Goal: Task Accomplishment & Management: Manage account settings

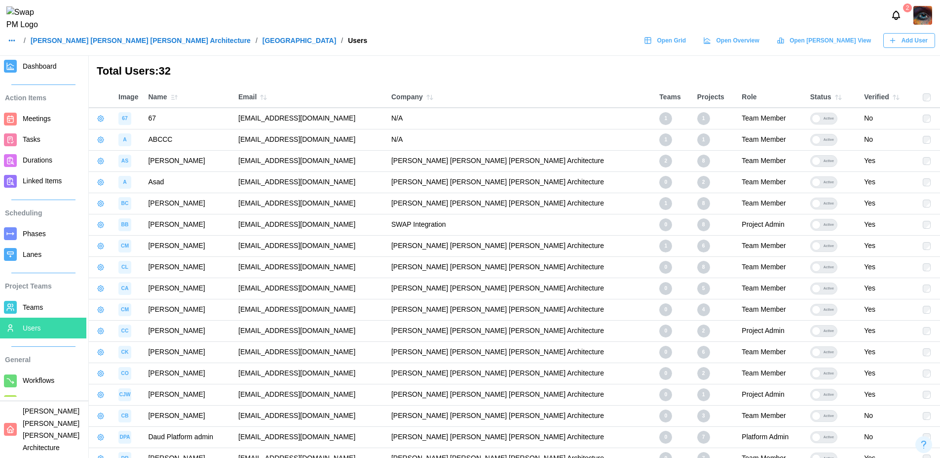
click at [53, 157] on span "Durations" at bounding box center [53, 160] width 60 height 12
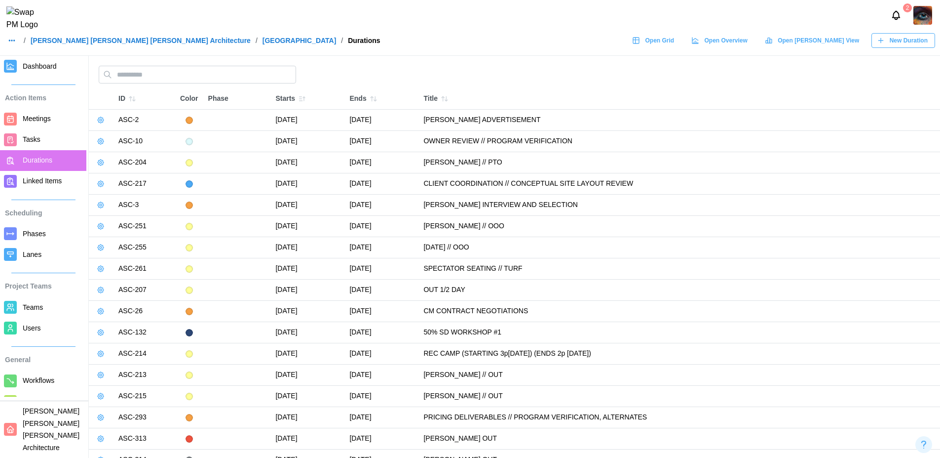
click at [886, 54] on header "2 / Barker Rinker Seacat Architecture / ALTRU SPORTS COMPLEX / Durations Open G…" at bounding box center [470, 28] width 940 height 56
click at [915, 42] on span "New Duration" at bounding box center [909, 41] width 38 height 14
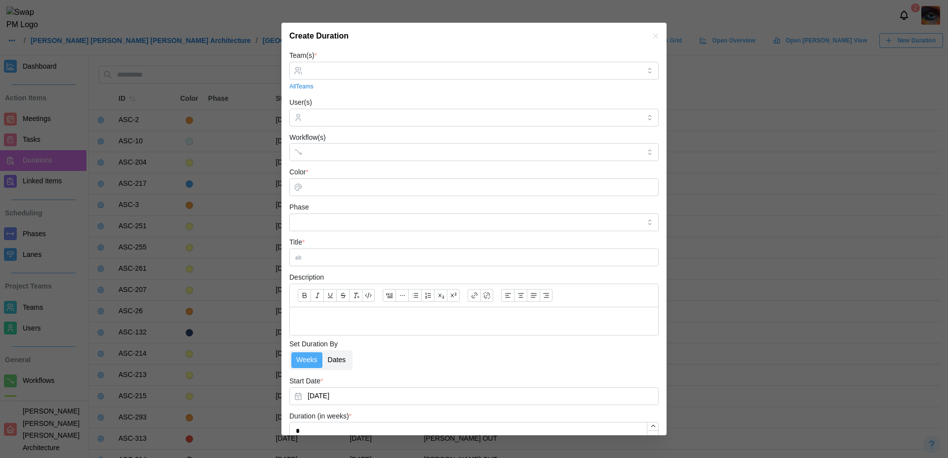
click at [344, 363] on label "Dates" at bounding box center [337, 360] width 28 height 16
click at [423, 394] on button "September 9, 2025 – September 16, 2025" at bounding box center [473, 396] width 369 height 18
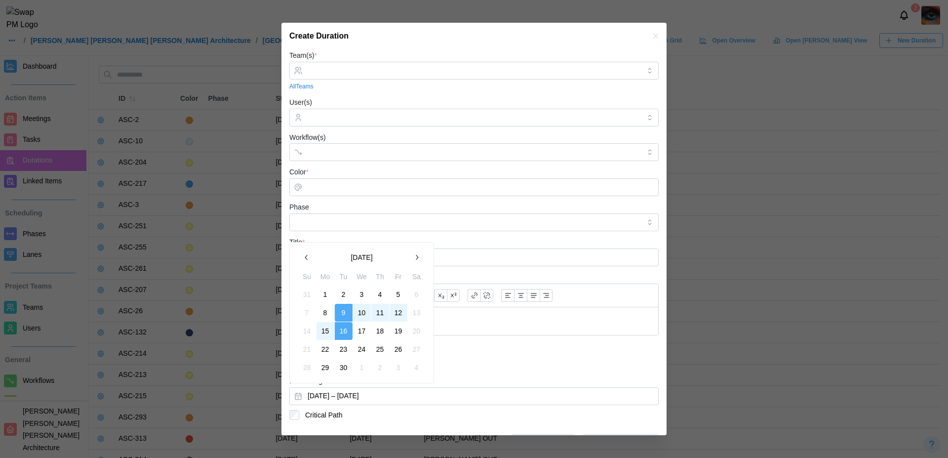
click at [417, 258] on icon "button" at bounding box center [417, 257] width 2 height 5
click at [303, 238] on icon "button" at bounding box center [307, 239] width 8 height 8
click at [415, 256] on icon "button" at bounding box center [417, 257] width 8 height 8
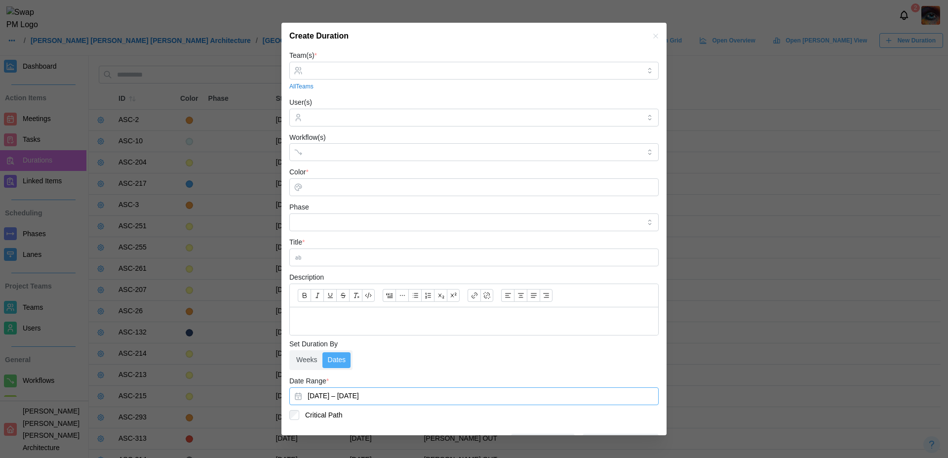
click at [652, 38] on icon "button" at bounding box center [656, 36] width 8 height 8
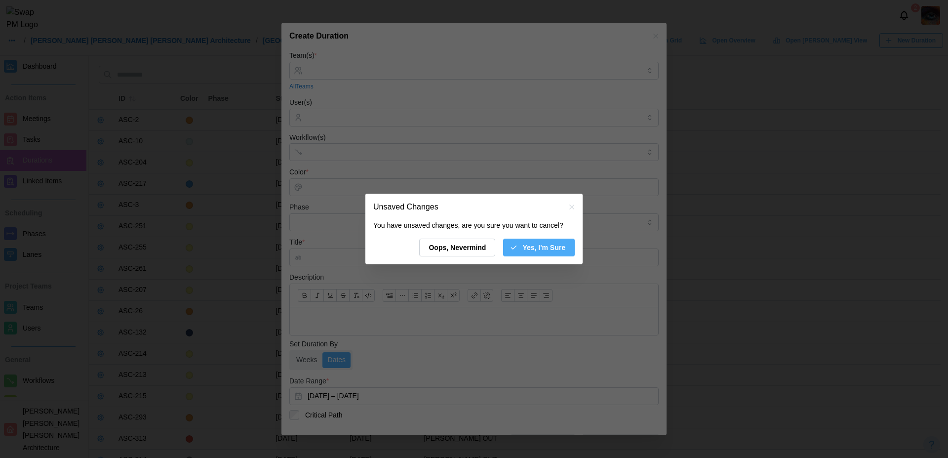
click at [536, 247] on span "Yes, I'm Sure" at bounding box center [543, 247] width 43 height 17
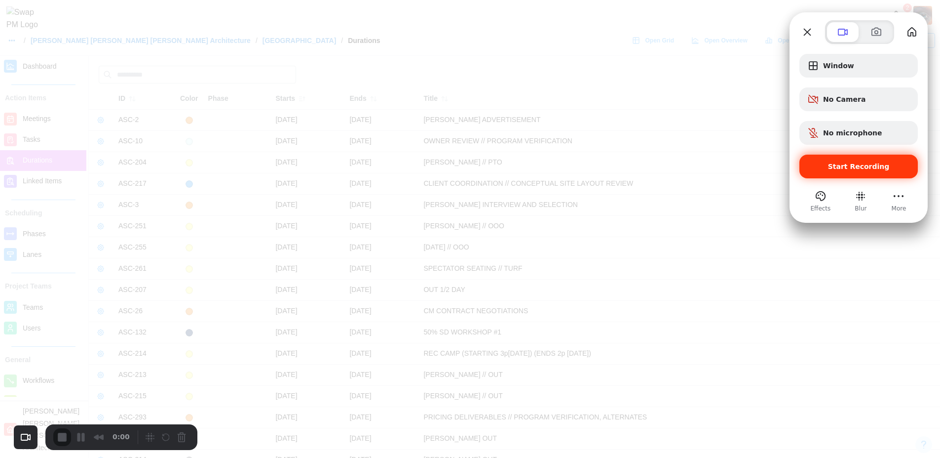
click at [857, 164] on span "Start Recording" at bounding box center [859, 166] width 62 height 8
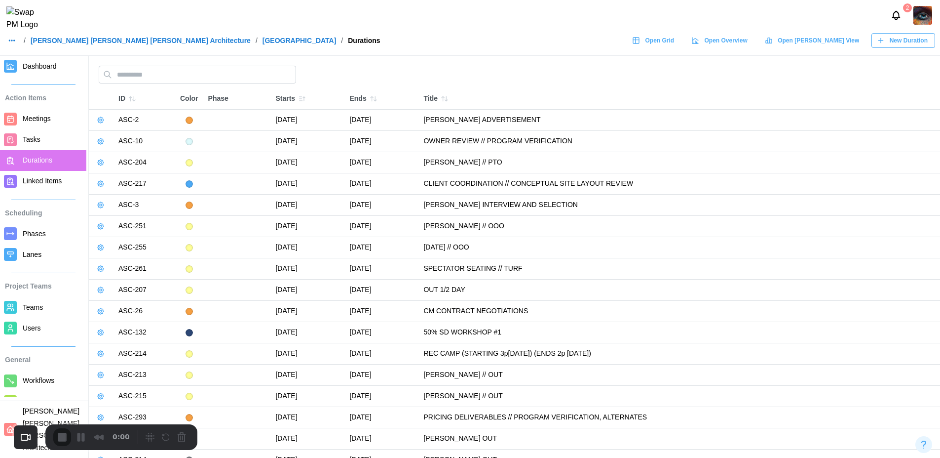
click at [36, 161] on span "Durations" at bounding box center [38, 160] width 30 height 8
click at [885, 44] on icon "button" at bounding box center [881, 41] width 8 height 8
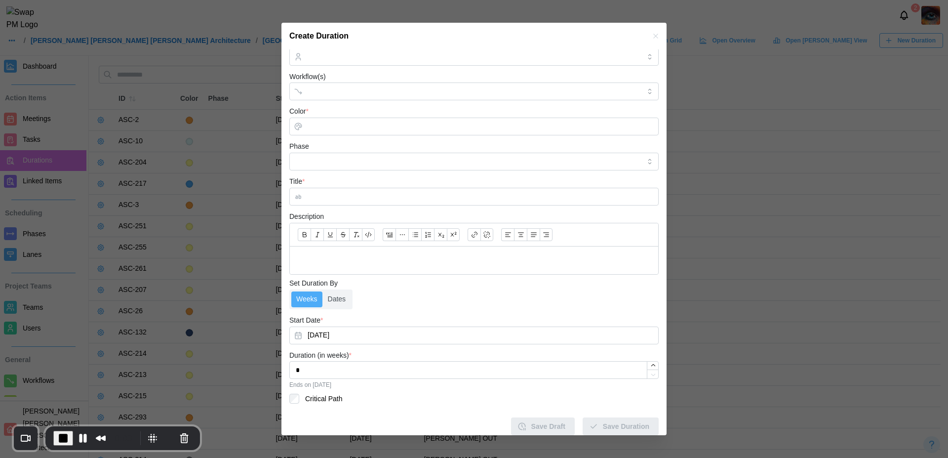
scroll to position [69, 0]
click at [342, 291] on label "Dates" at bounding box center [337, 299] width 28 height 16
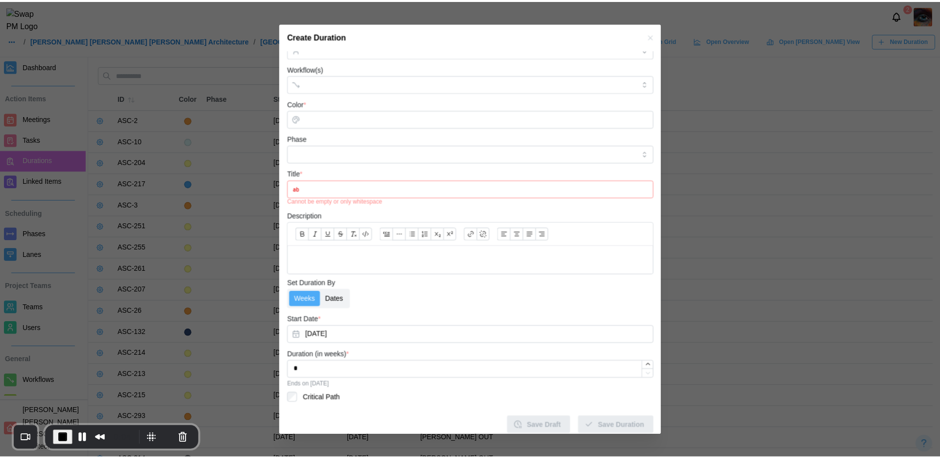
scroll to position [24, 0]
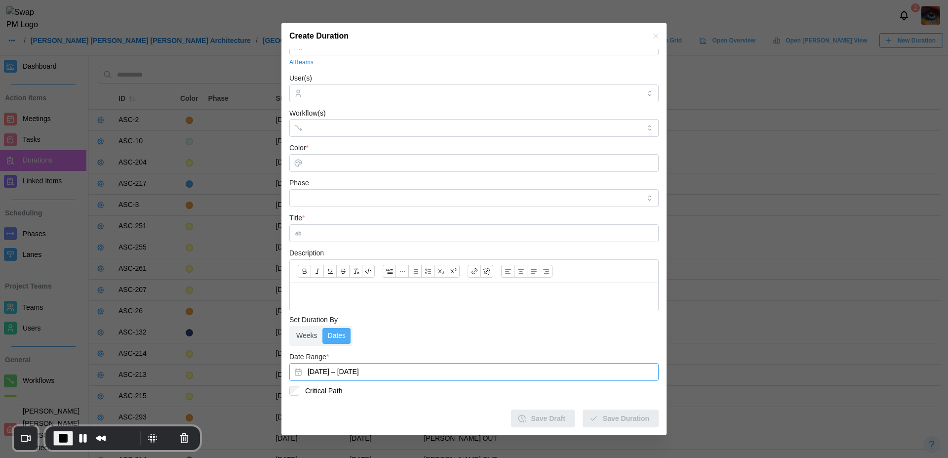
click at [355, 370] on button "September 9, 2025 – September 16, 2025" at bounding box center [473, 372] width 369 height 18
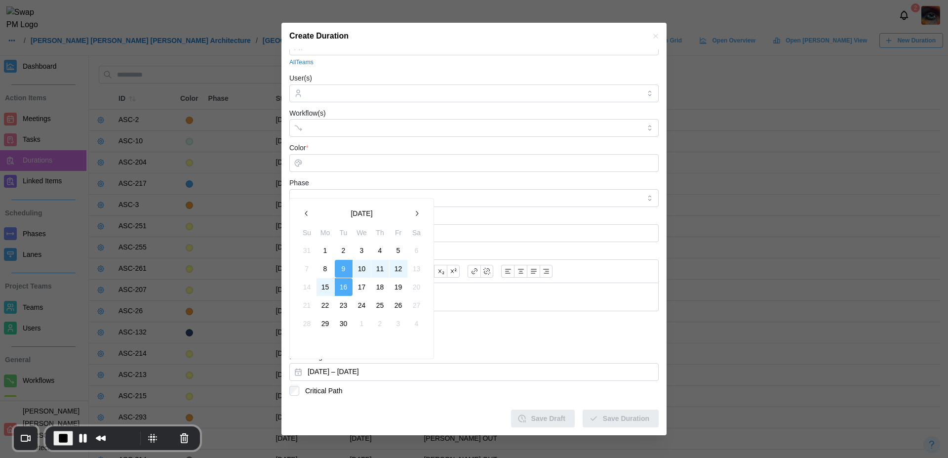
click at [417, 211] on icon "button" at bounding box center [417, 213] width 8 height 8
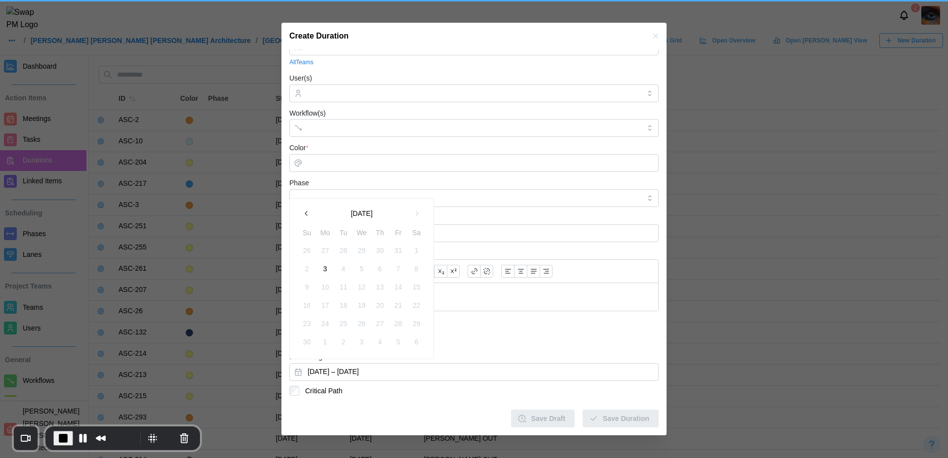
click at [306, 213] on icon "button" at bounding box center [307, 213] width 8 height 8
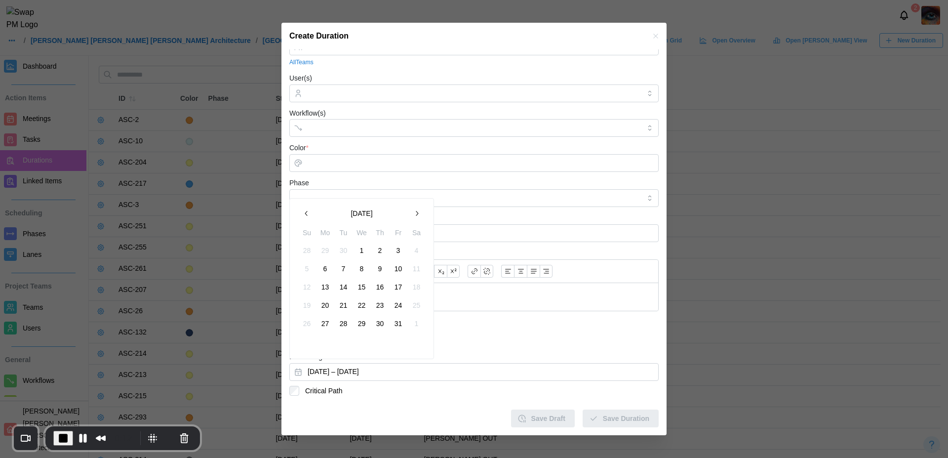
click at [306, 213] on icon "button" at bounding box center [307, 213] width 8 height 8
click at [422, 213] on button "button" at bounding box center [417, 213] width 18 height 18
click at [301, 213] on button "button" at bounding box center [307, 213] width 18 height 18
click at [311, 216] on button "button" at bounding box center [307, 213] width 18 height 18
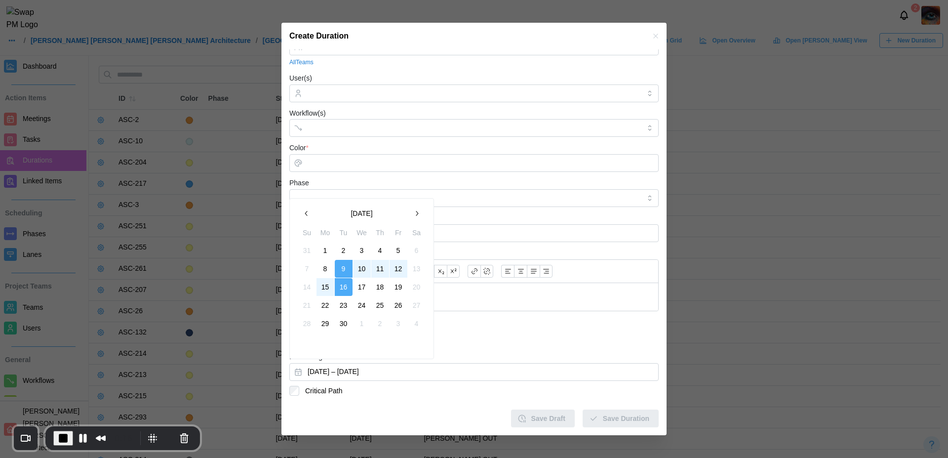
click at [307, 215] on icon "button" at bounding box center [306, 213] width 2 height 5
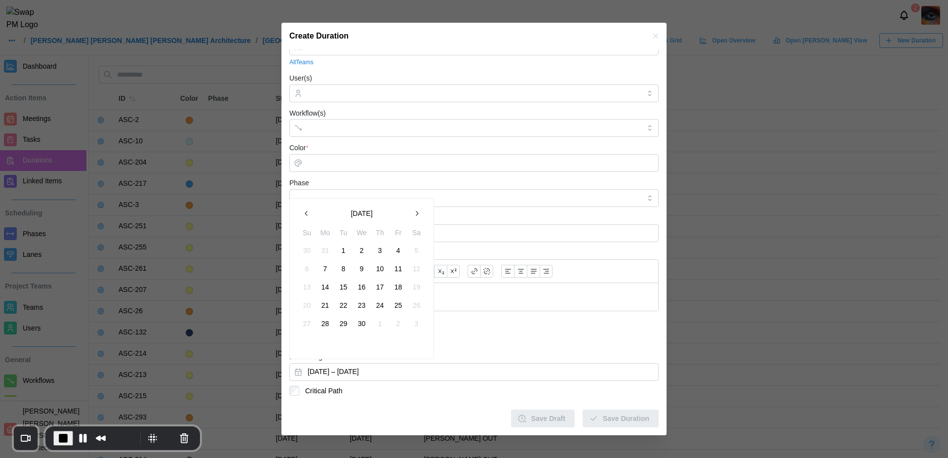
click at [307, 215] on icon "button" at bounding box center [306, 213] width 2 height 5
click at [421, 215] on button "button" at bounding box center [417, 213] width 18 height 18
click at [420, 215] on icon "button" at bounding box center [417, 213] width 8 height 8
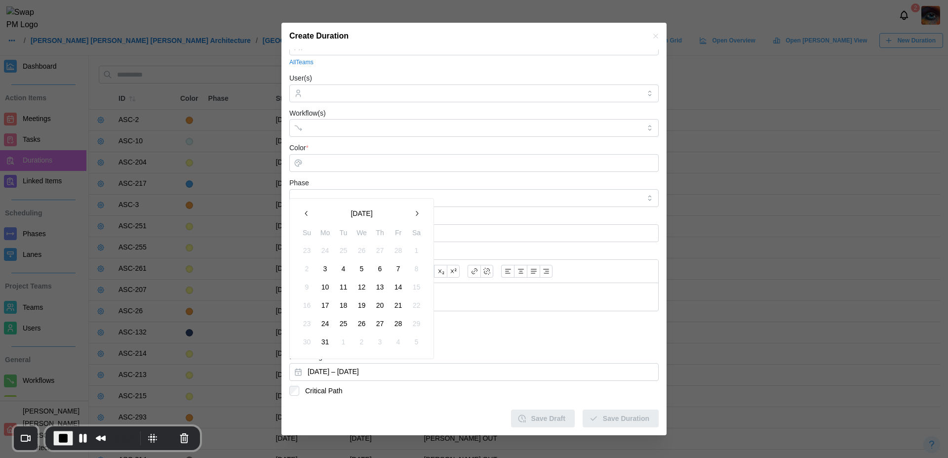
click at [416, 215] on icon "button" at bounding box center [417, 213] width 2 height 5
click at [67, 435] on span "End Recording" at bounding box center [63, 438] width 12 height 12
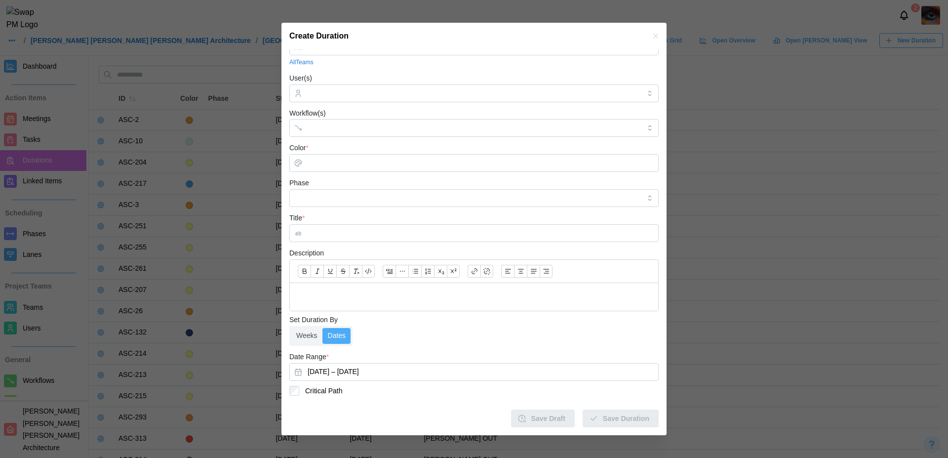
click at [653, 36] on icon "button" at bounding box center [655, 36] width 4 height 4
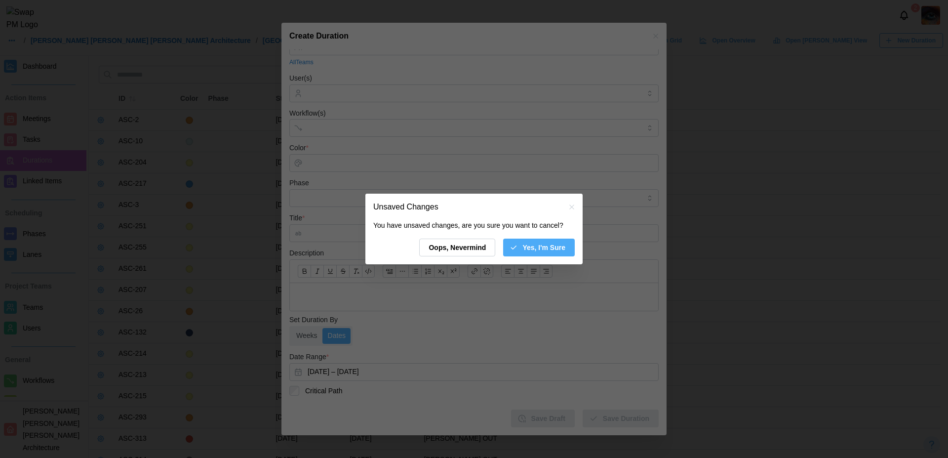
click at [527, 248] on span "Yes, I'm Sure" at bounding box center [543, 247] width 43 height 17
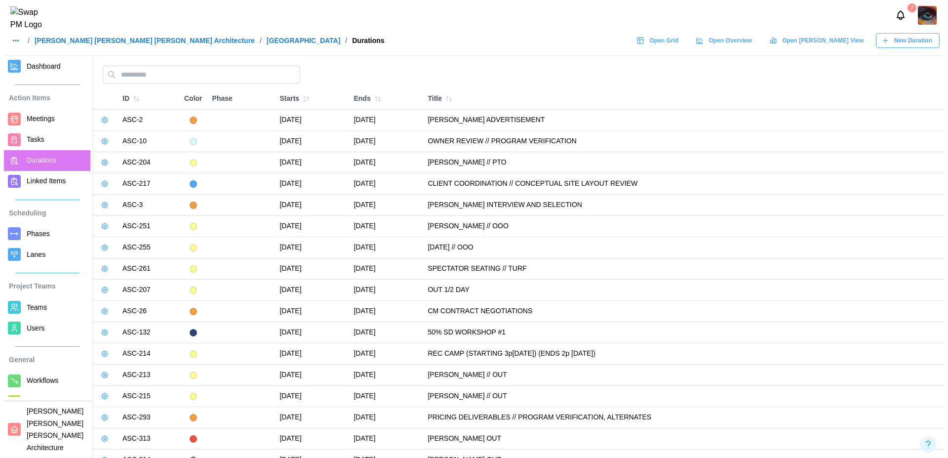
scroll to position [44, 0]
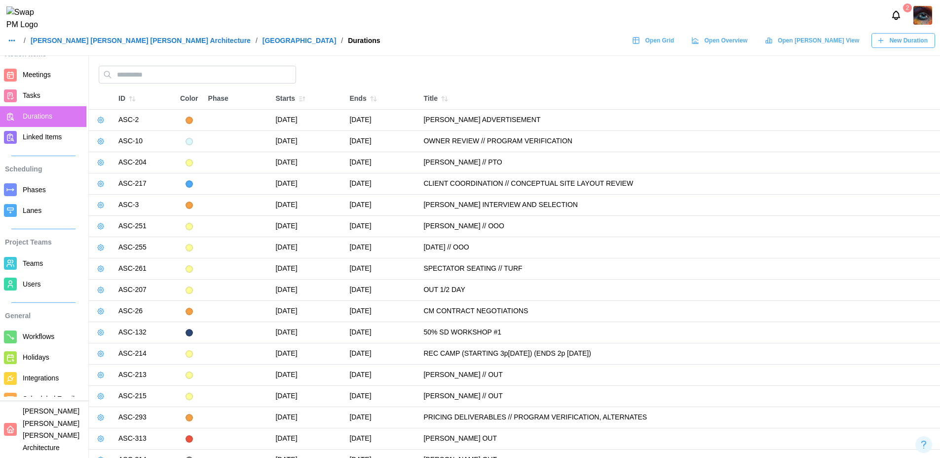
click at [32, 266] on span "Teams" at bounding box center [33, 263] width 20 height 8
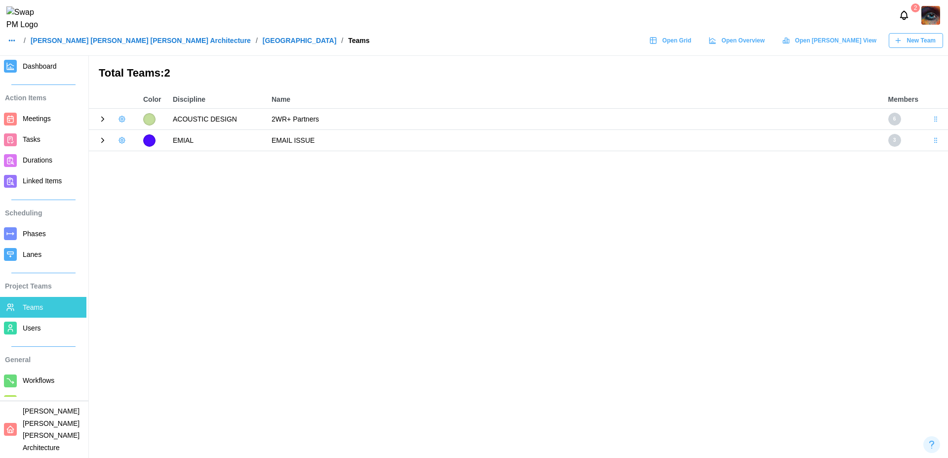
click at [102, 116] on icon at bounding box center [102, 119] width 9 height 9
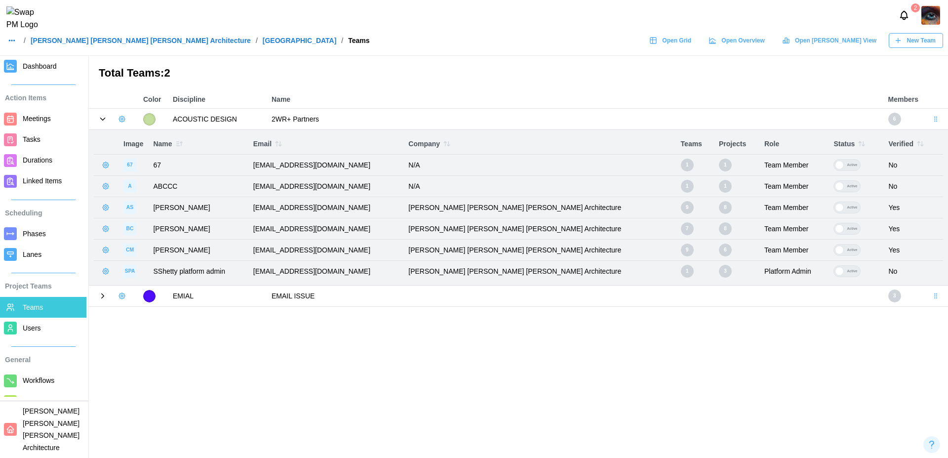
click at [103, 299] on icon at bounding box center [102, 295] width 9 height 9
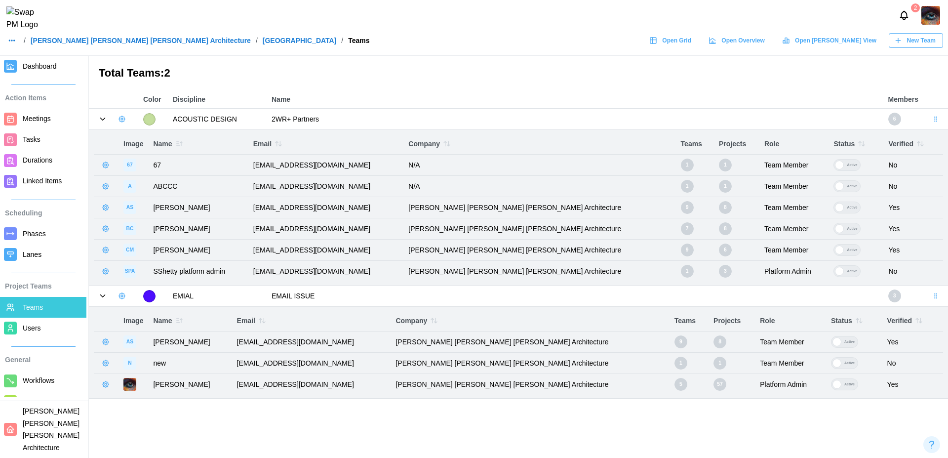
click at [122, 119] on icon "button" at bounding box center [122, 119] width 2 height 2
click at [137, 138] on div "Add User" at bounding box center [155, 140] width 37 height 8
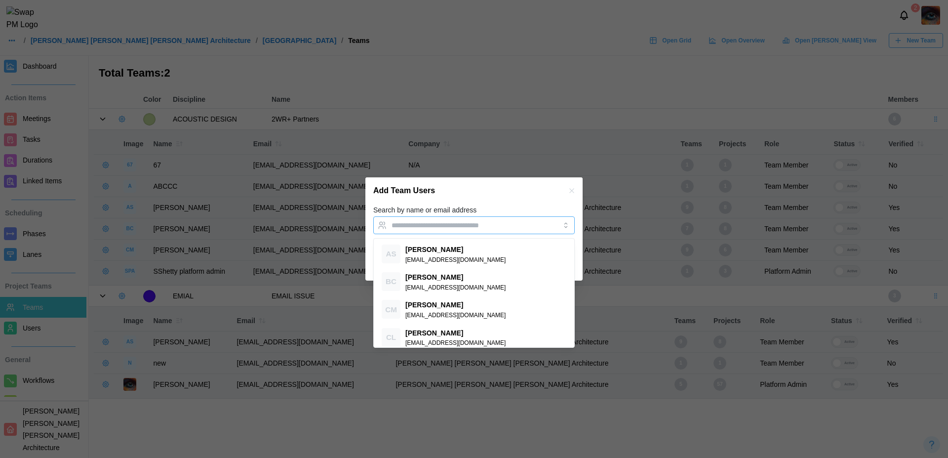
click at [418, 225] on input "Search by name or email address" at bounding box center [464, 225] width 147 height 8
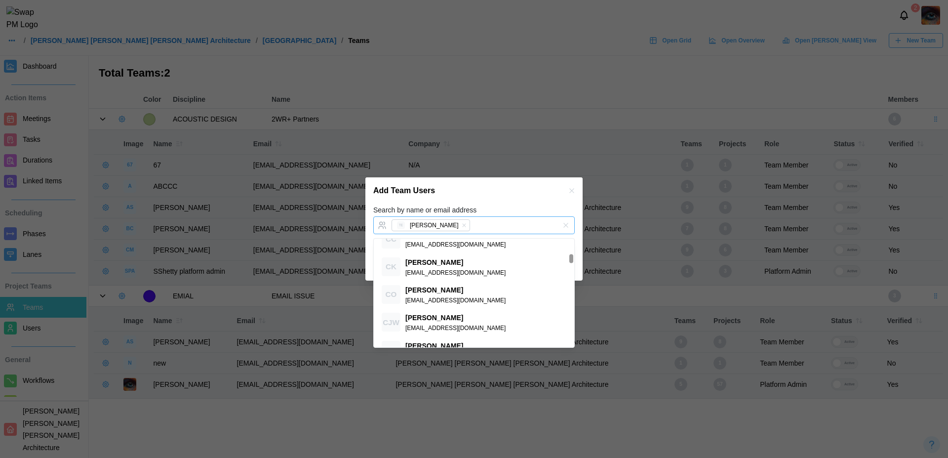
scroll to position [187, 0]
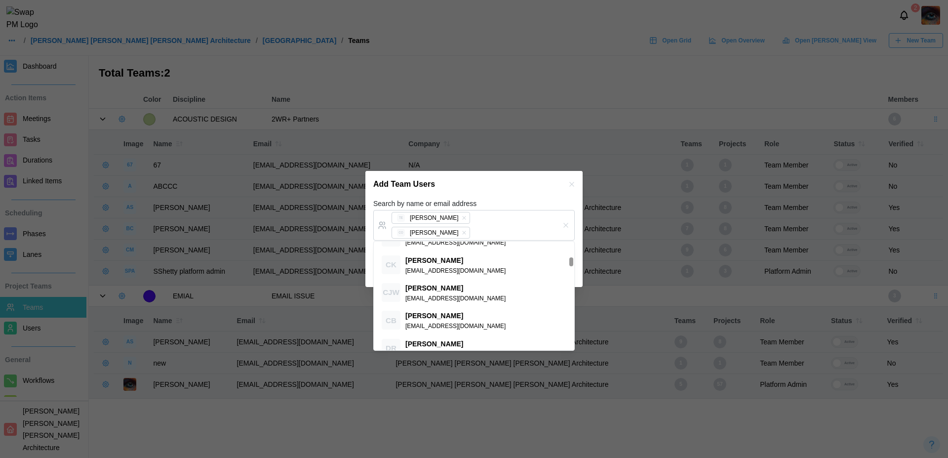
click at [480, 197] on div "Add Team Users" at bounding box center [473, 184] width 217 height 27
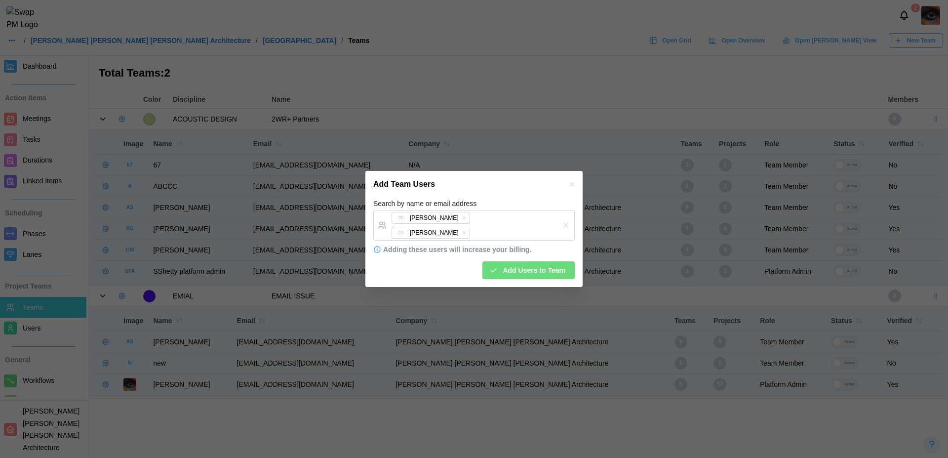
click at [520, 265] on span "Add Users to Team" at bounding box center [534, 270] width 63 height 17
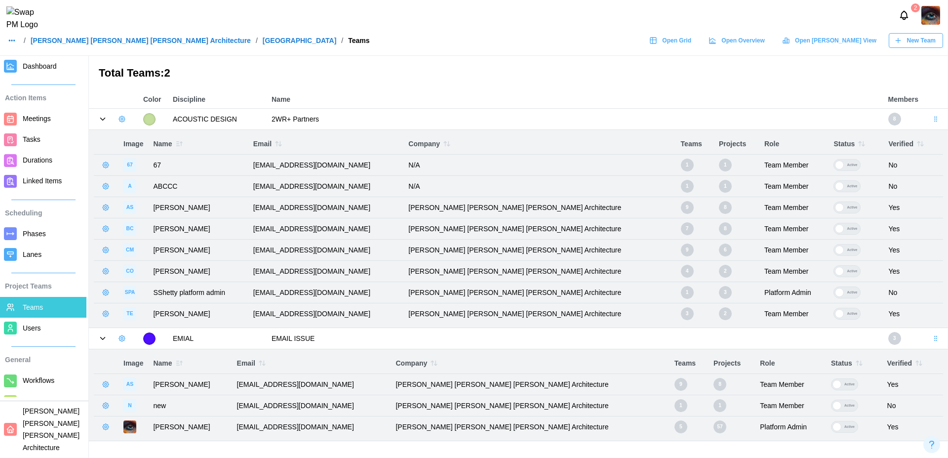
click at [106, 168] on icon "button" at bounding box center [106, 165] width 8 height 8
click at [151, 209] on div "Remove From Team" at bounding box center [150, 206] width 63 height 8
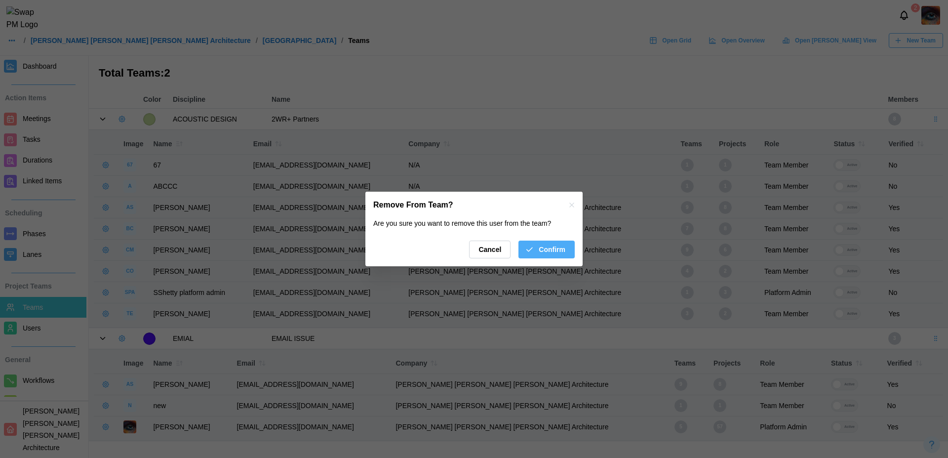
click at [546, 256] on span "Confirm" at bounding box center [552, 249] width 27 height 17
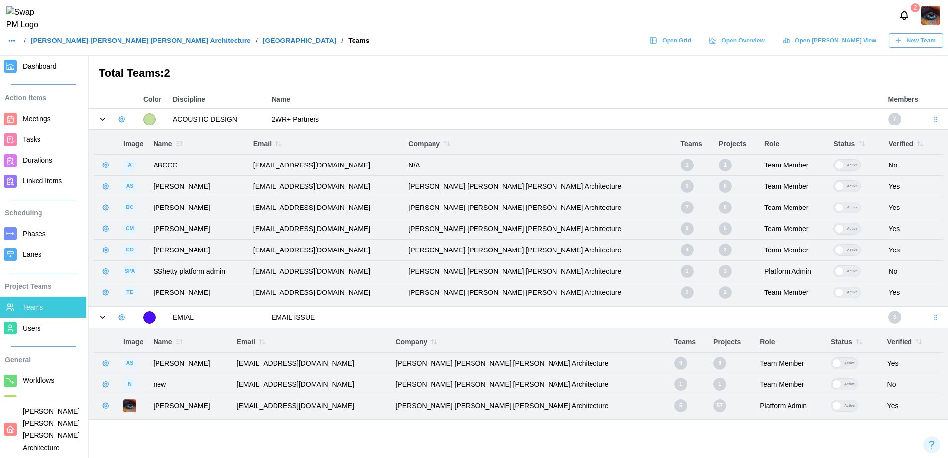
click at [106, 168] on icon "button" at bounding box center [106, 165] width 8 height 8
click at [163, 213] on button "Remove From Team" at bounding box center [144, 206] width 86 height 18
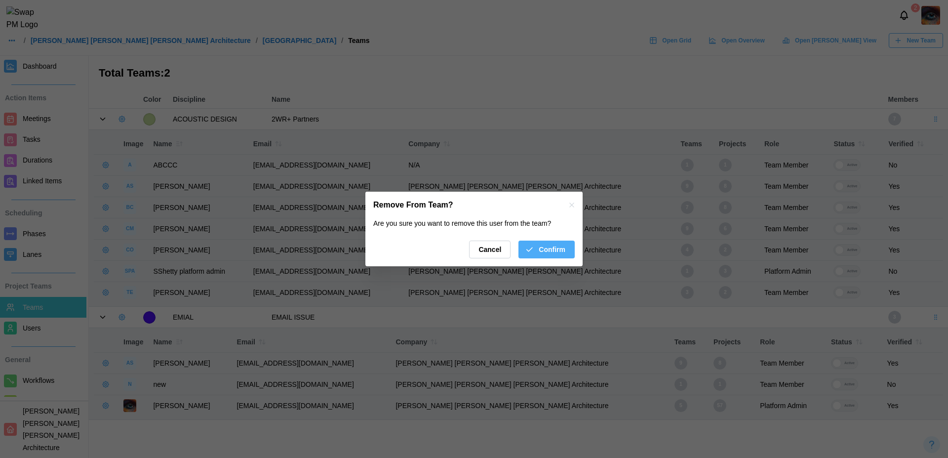
click at [535, 254] on div "Confirm" at bounding box center [545, 249] width 40 height 17
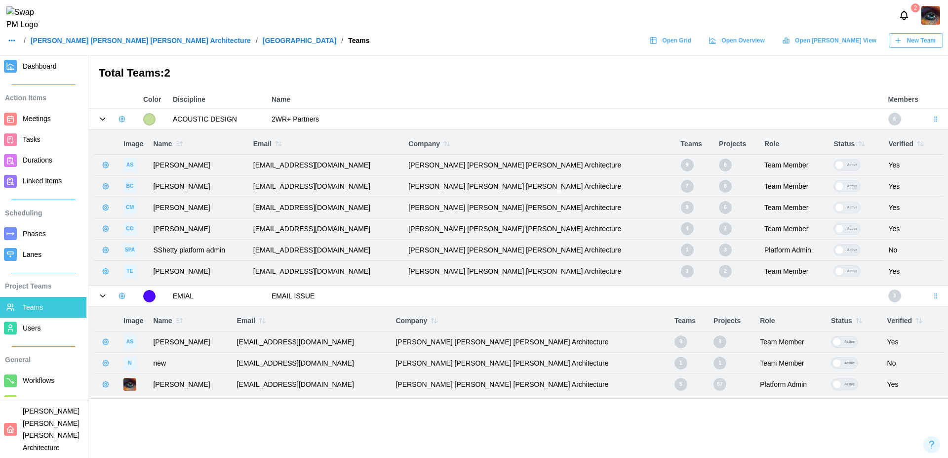
click at [108, 169] on button "button" at bounding box center [106, 165] width 14 height 14
click at [158, 206] on div "Remove From Team" at bounding box center [150, 206] width 63 height 8
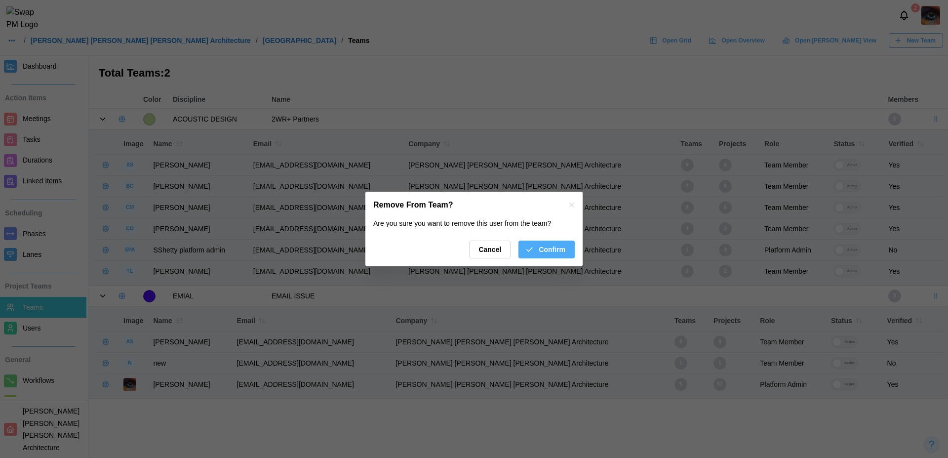
click at [551, 248] on span "Confirm" at bounding box center [552, 249] width 27 height 17
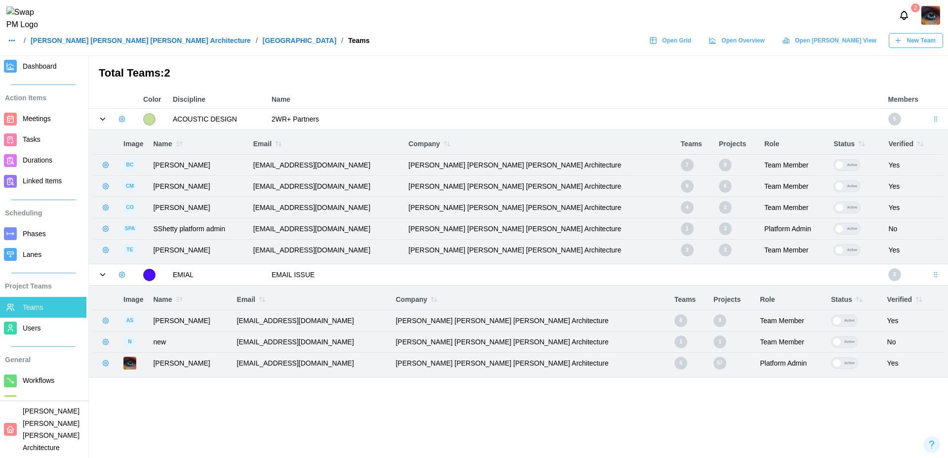
click at [107, 163] on icon "button" at bounding box center [106, 165] width 8 height 8
click at [150, 205] on div "Remove From Team" at bounding box center [150, 206] width 63 height 8
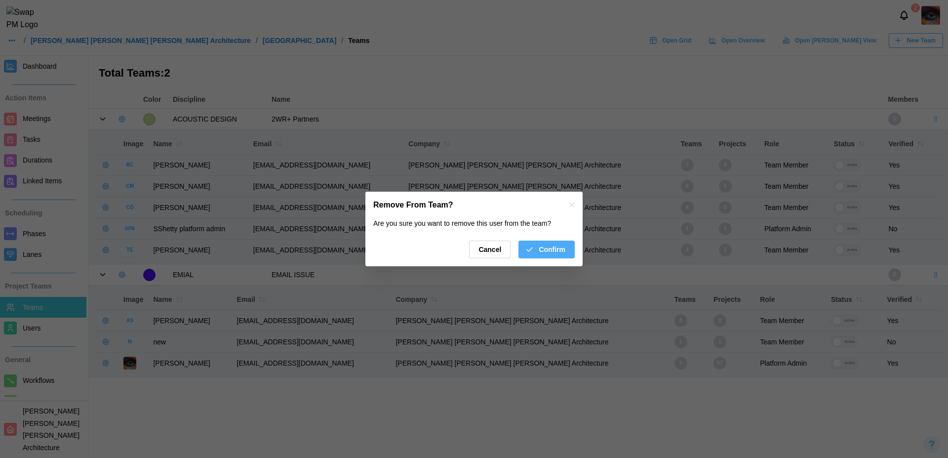
click at [546, 250] on span "Confirm" at bounding box center [552, 249] width 27 height 17
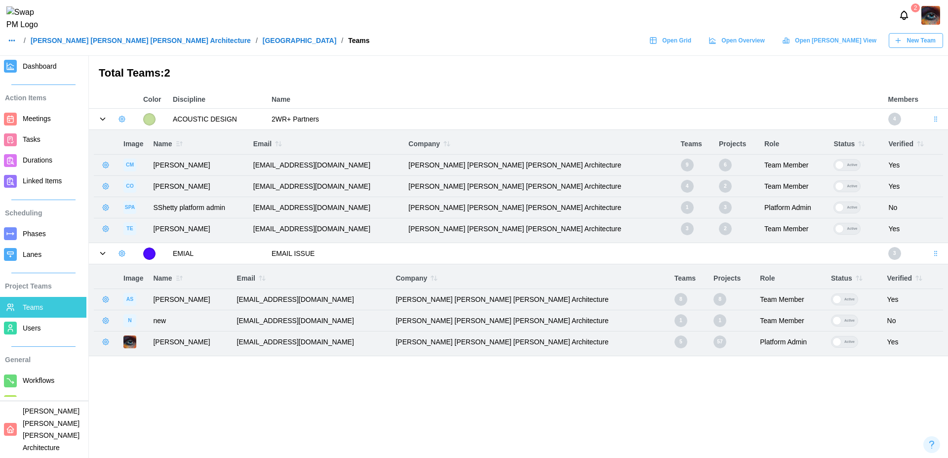
click at [105, 165] on icon "button" at bounding box center [106, 165] width 2 height 2
click at [131, 205] on div "Remove From Team" at bounding box center [150, 206] width 63 height 8
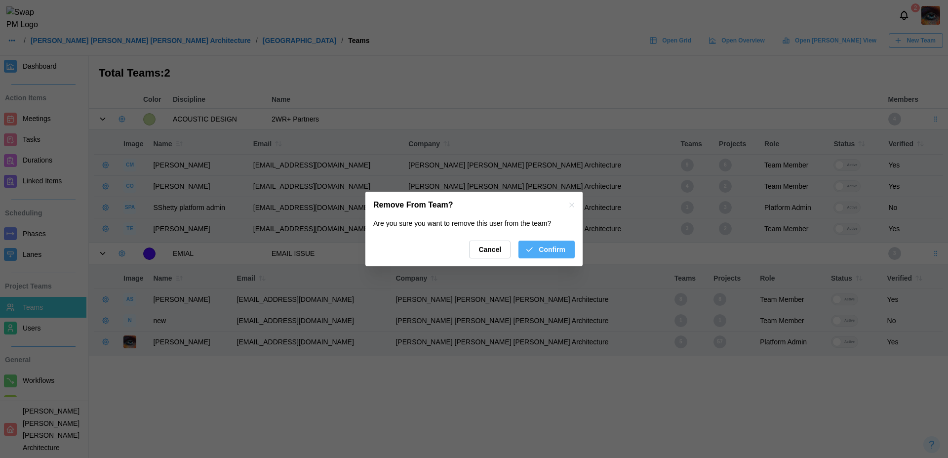
click at [552, 248] on span "Confirm" at bounding box center [552, 249] width 27 height 17
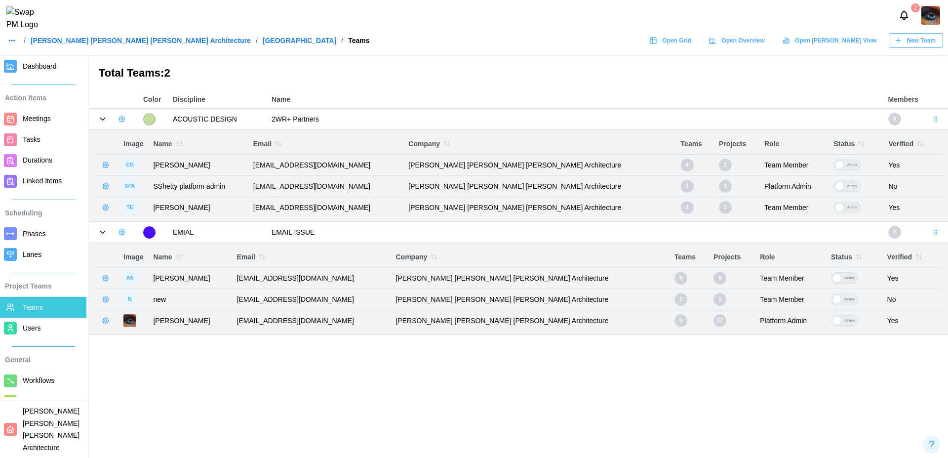
click at [102, 162] on icon "button" at bounding box center [106, 165] width 8 height 8
click at [156, 203] on div "Remove From Team" at bounding box center [150, 206] width 63 height 8
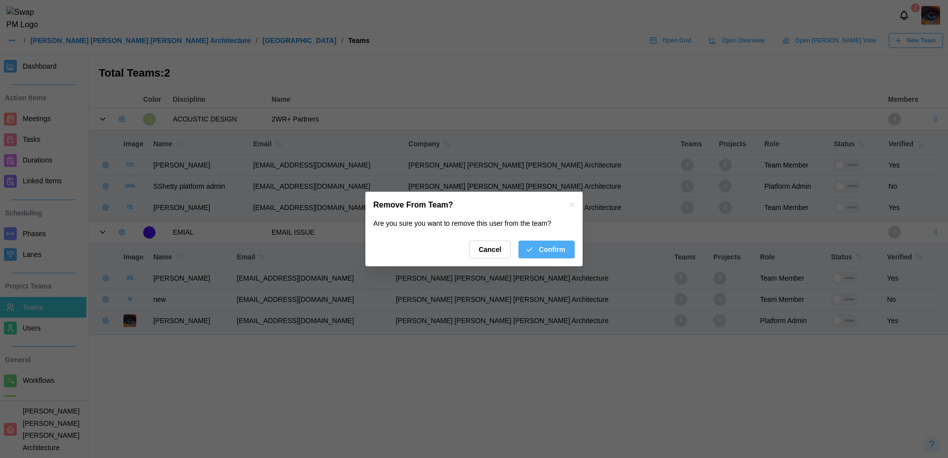
click at [560, 247] on span "Confirm" at bounding box center [552, 249] width 27 height 17
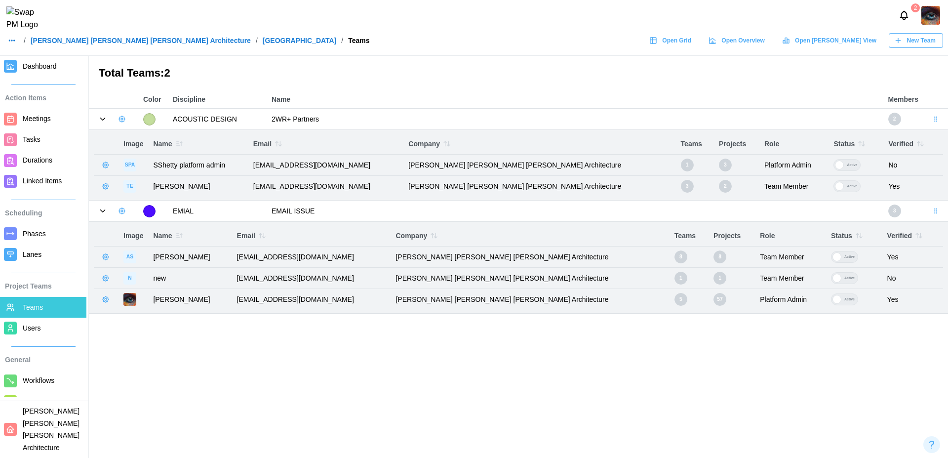
click at [103, 163] on icon "button" at bounding box center [106, 165] width 8 height 8
click at [151, 205] on div "Remove From Team" at bounding box center [150, 206] width 63 height 8
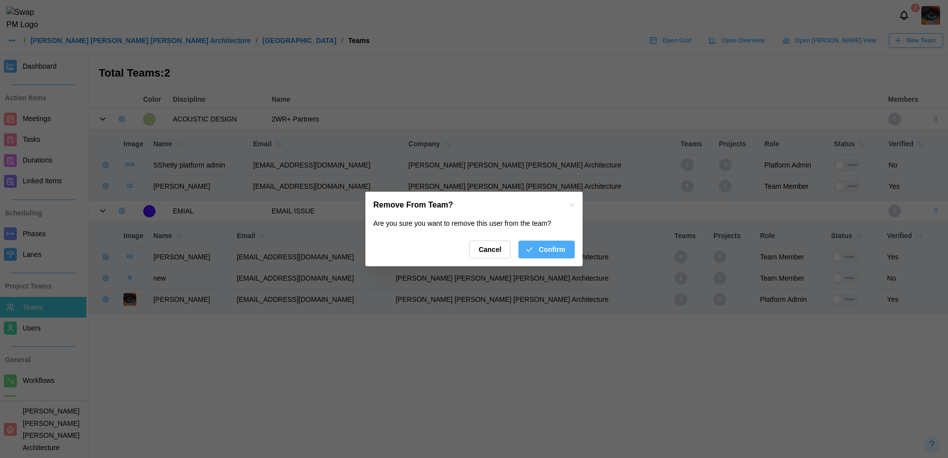
click at [544, 253] on span "Confirm" at bounding box center [552, 249] width 27 height 17
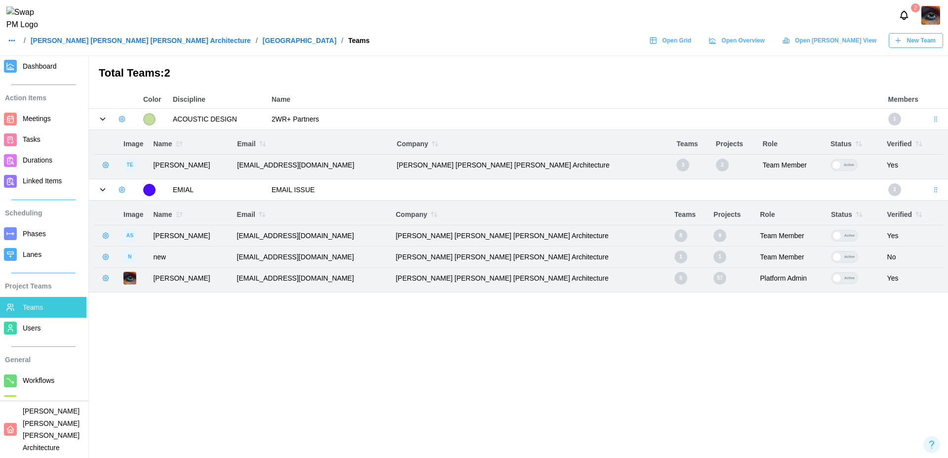
click at [106, 163] on icon "button" at bounding box center [106, 165] width 8 height 8
click at [167, 204] on div "Remove From Team" at bounding box center [150, 206] width 63 height 8
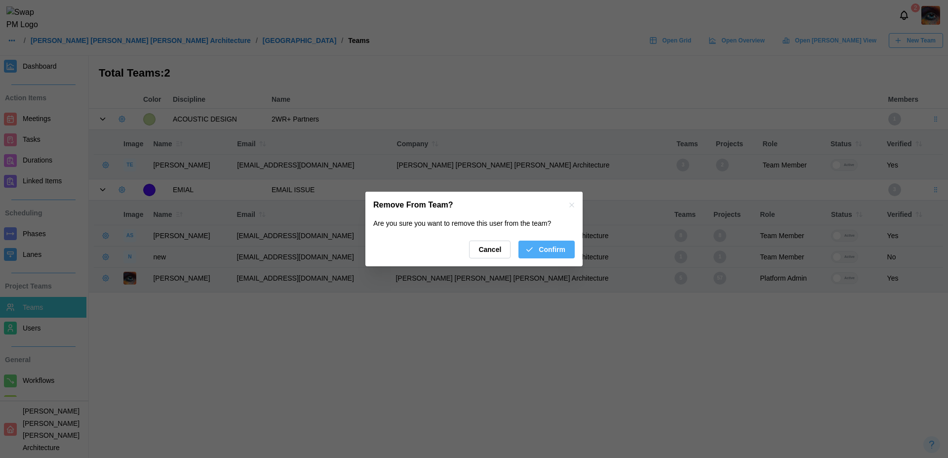
click at [564, 251] on span "Confirm" at bounding box center [552, 249] width 27 height 17
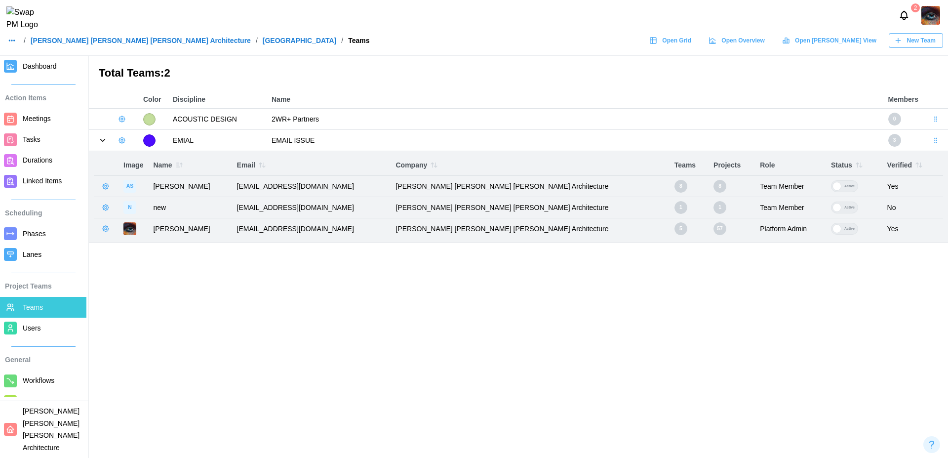
click at [107, 188] on icon "button" at bounding box center [106, 186] width 8 height 8
click at [156, 226] on div "Remove From Team" at bounding box center [150, 227] width 63 height 8
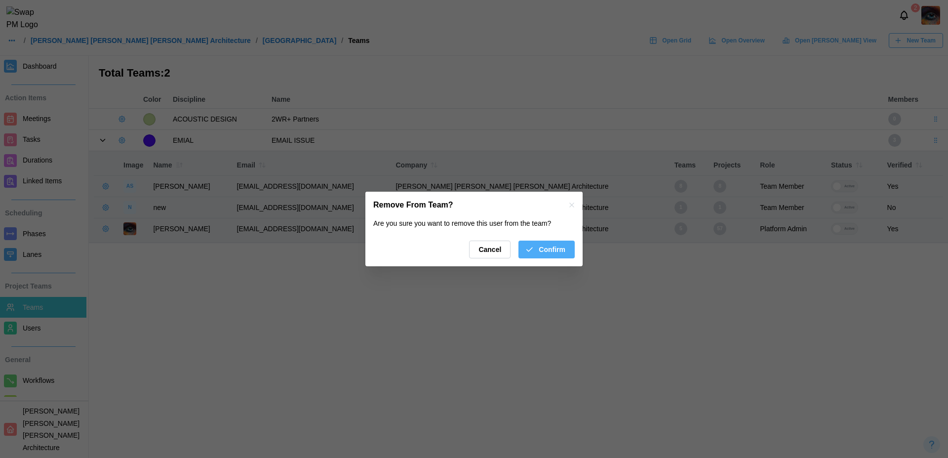
click at [547, 242] on span "Confirm" at bounding box center [552, 249] width 27 height 17
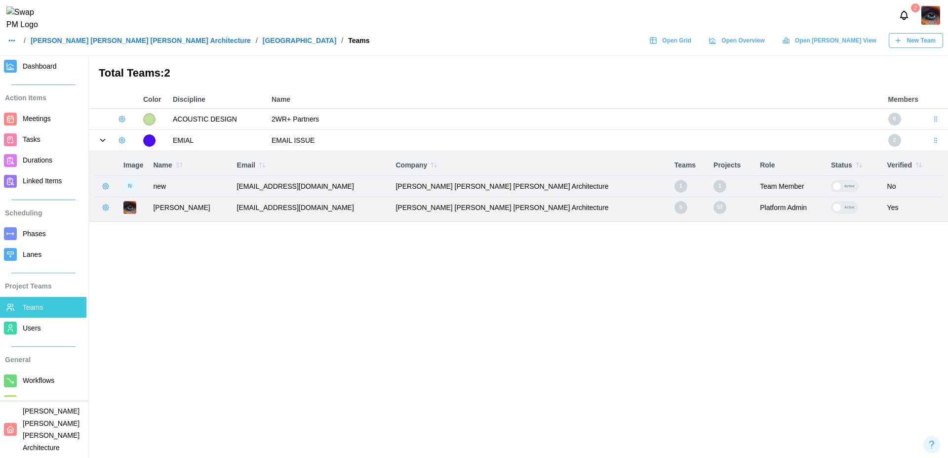
click at [104, 189] on icon "button" at bounding box center [106, 186] width 8 height 8
click at [153, 223] on div "Remove From Team" at bounding box center [150, 227] width 63 height 8
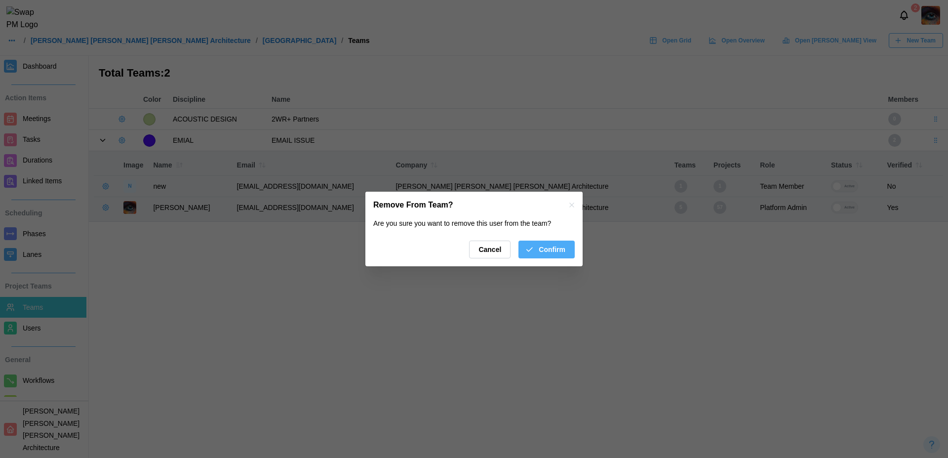
click at [544, 255] on span "Confirm" at bounding box center [552, 249] width 27 height 17
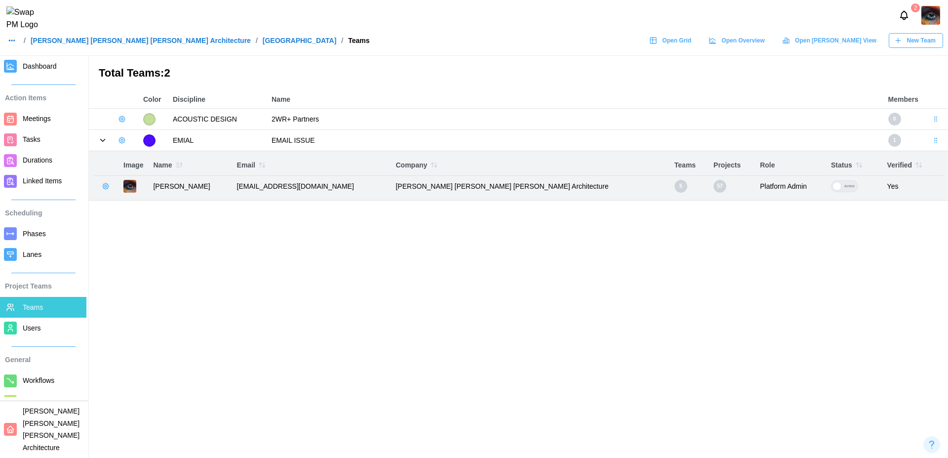
click at [104, 185] on icon "button" at bounding box center [106, 186] width 8 height 8
click at [165, 227] on div "Remove From Team" at bounding box center [150, 227] width 63 height 8
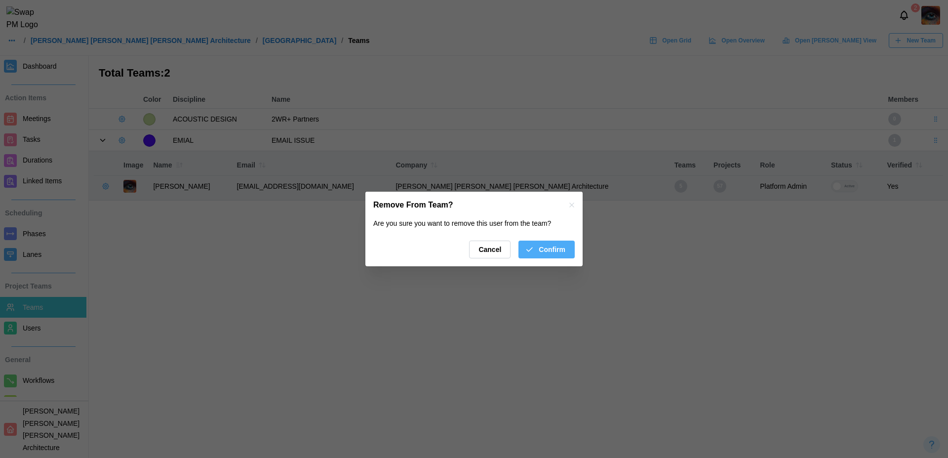
click at [548, 253] on span "Confirm" at bounding box center [552, 249] width 27 height 17
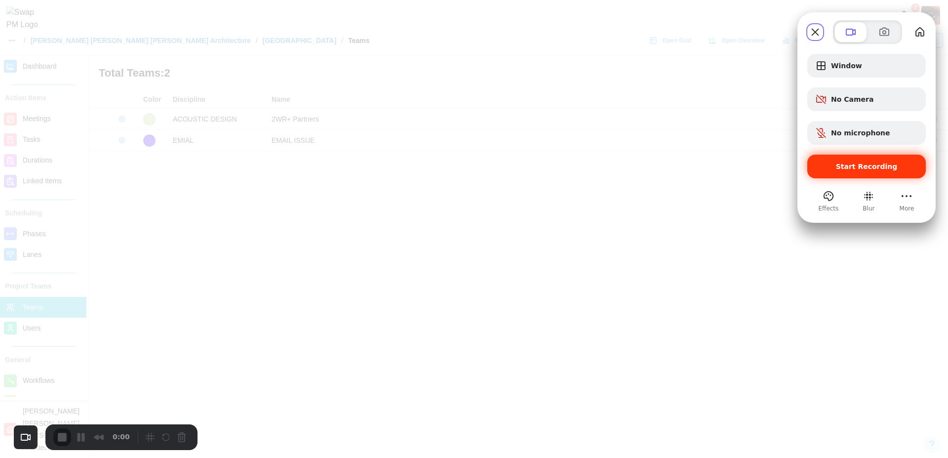
click at [847, 170] on span "Start Recording" at bounding box center [867, 166] width 62 height 8
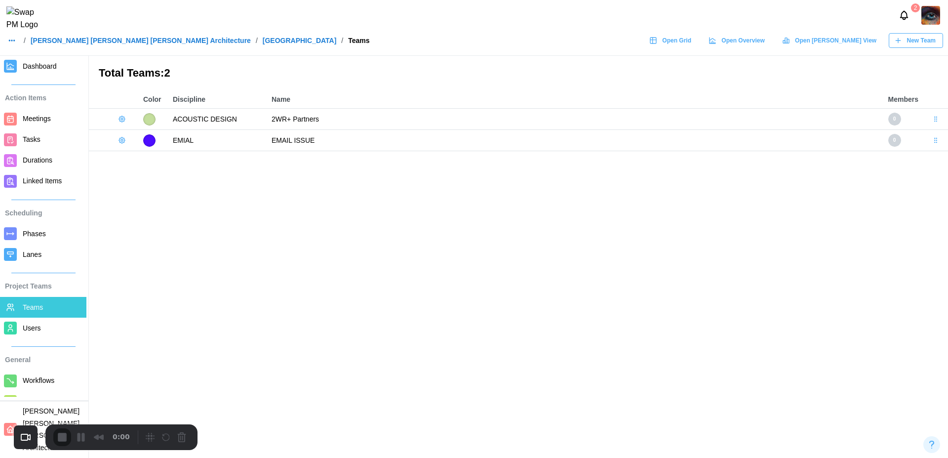
click at [120, 120] on icon "button" at bounding box center [122, 119] width 8 height 8
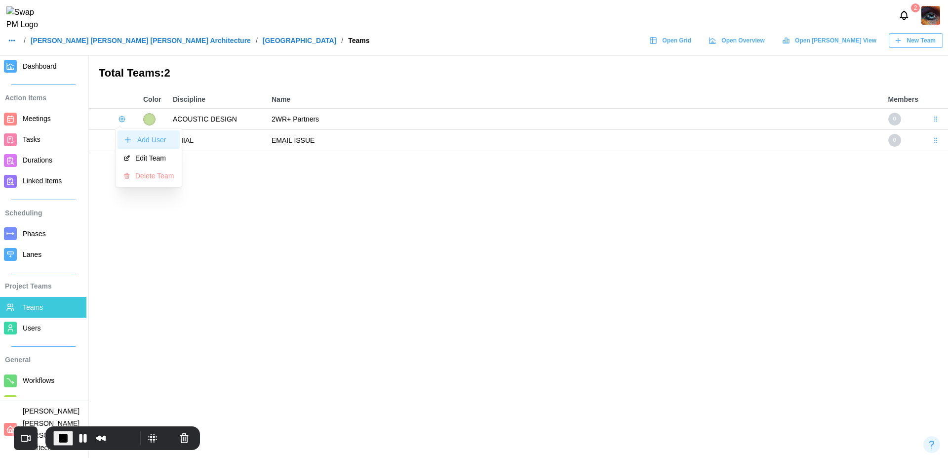
click at [137, 134] on button "Add User" at bounding box center [148, 139] width 62 height 19
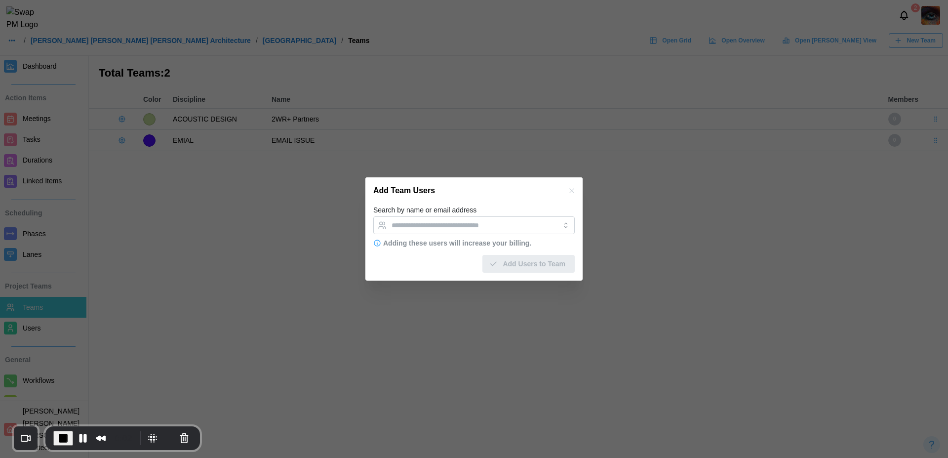
click at [413, 215] on label "Search by name or email address" at bounding box center [424, 210] width 103 height 11
click at [413, 221] on input "Search by name or email address" at bounding box center [464, 225] width 147 height 8
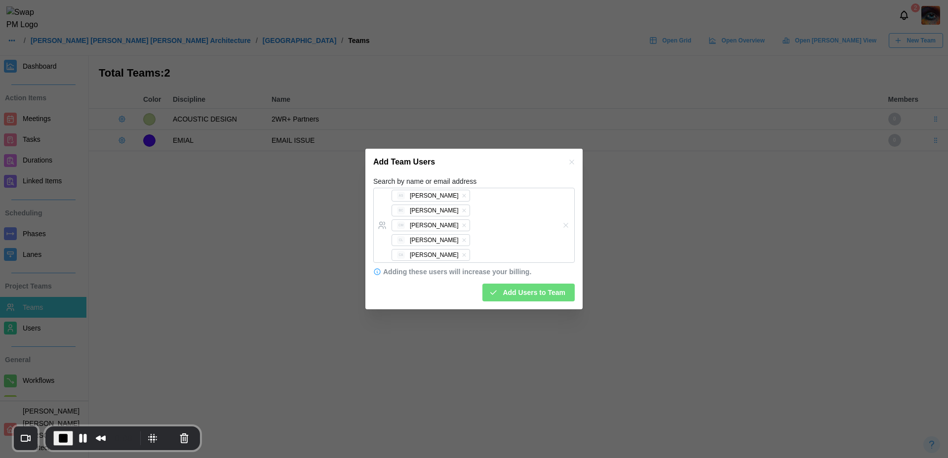
click at [520, 175] on div "Add Team Users" at bounding box center [473, 162] width 217 height 27
click at [537, 284] on span "Add Users to Team" at bounding box center [534, 292] width 63 height 17
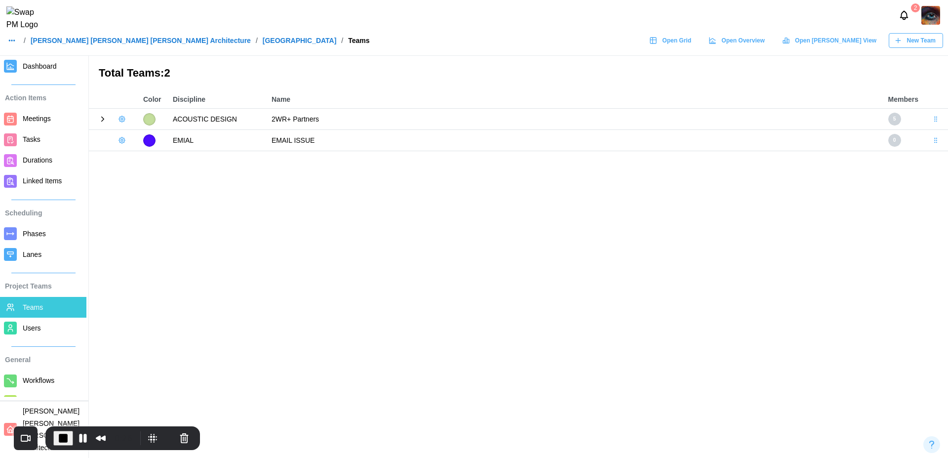
click at [102, 117] on icon at bounding box center [103, 119] width 2 height 4
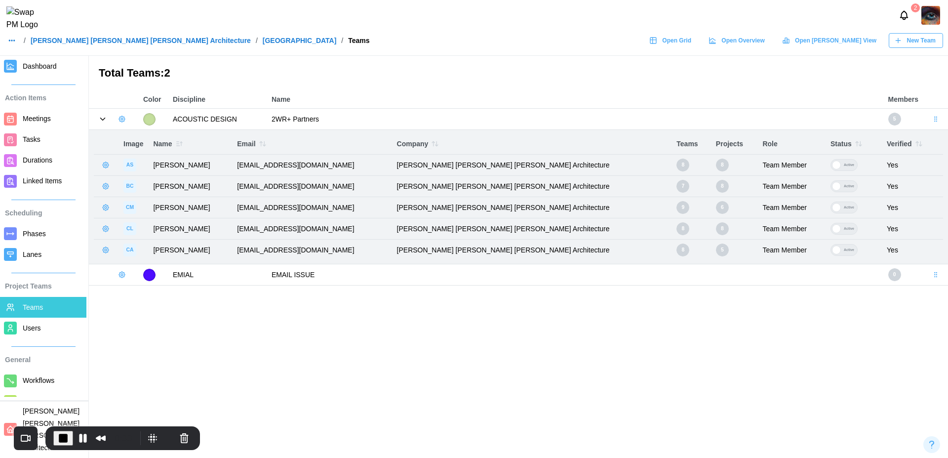
click at [120, 274] on icon "button" at bounding box center [122, 275] width 8 height 8
click at [142, 297] on div "Add User" at bounding box center [155, 295] width 37 height 8
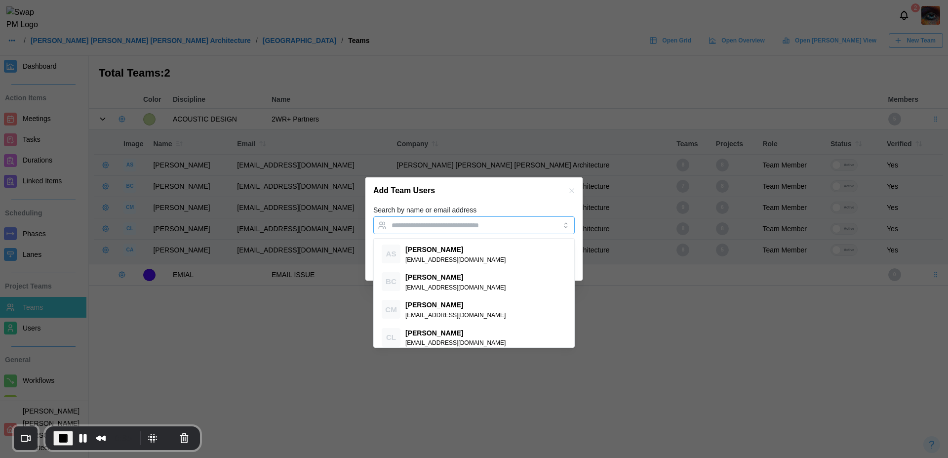
click at [428, 221] on input "Search by name or email address" at bounding box center [464, 225] width 147 height 8
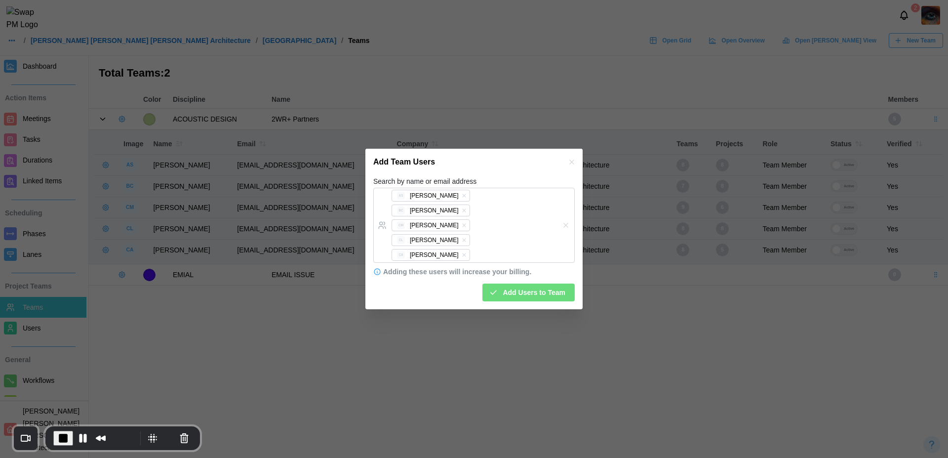
click at [529, 197] on div "Search by name or email address AS Amanda Spear BC Bill Clifford CM Caitlin Mil…" at bounding box center [473, 218] width 201 height 87
click at [537, 284] on span "Add Users to Team" at bounding box center [534, 292] width 63 height 17
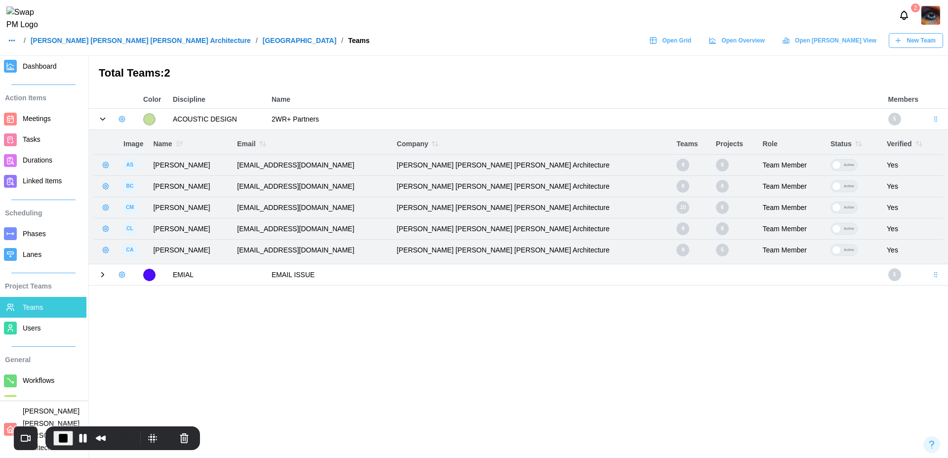
click at [105, 276] on icon at bounding box center [102, 274] width 9 height 9
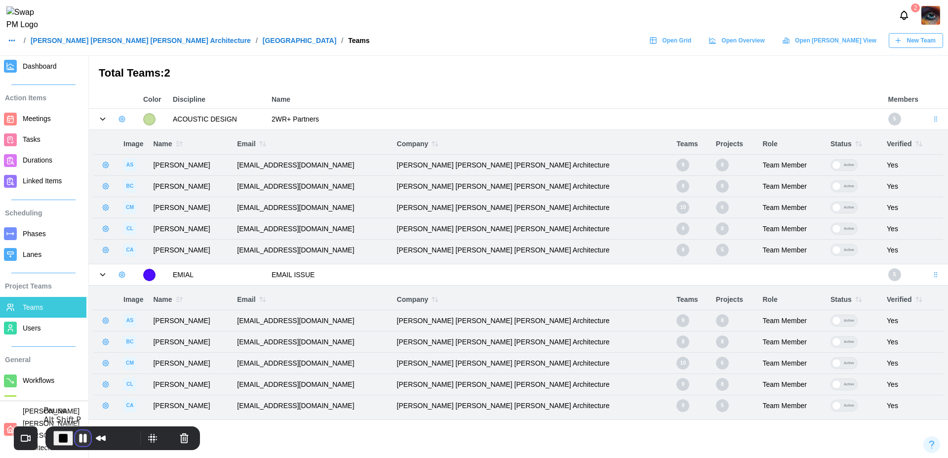
click at [78, 438] on button "Pause Recording" at bounding box center [83, 438] width 16 height 16
click at [105, 161] on icon "button" at bounding box center [106, 165] width 8 height 8
click at [137, 202] on div "Remove From Team" at bounding box center [150, 206] width 63 height 8
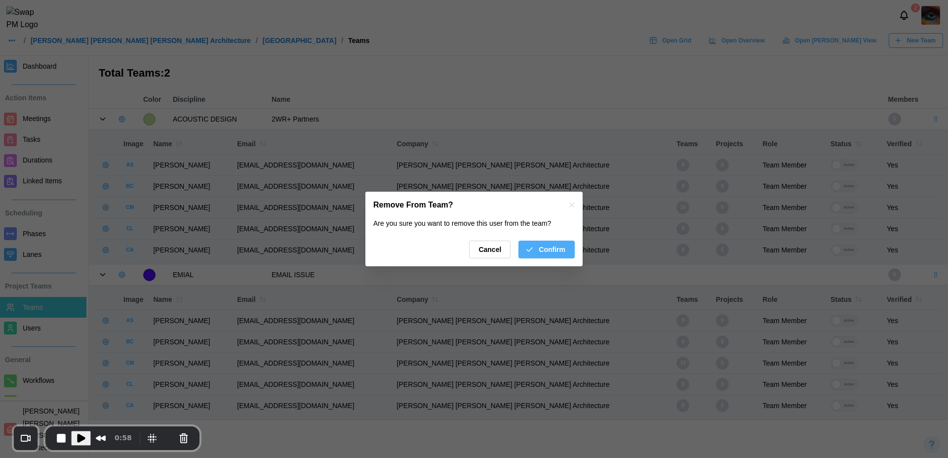
click at [560, 245] on span "Confirm" at bounding box center [552, 249] width 27 height 17
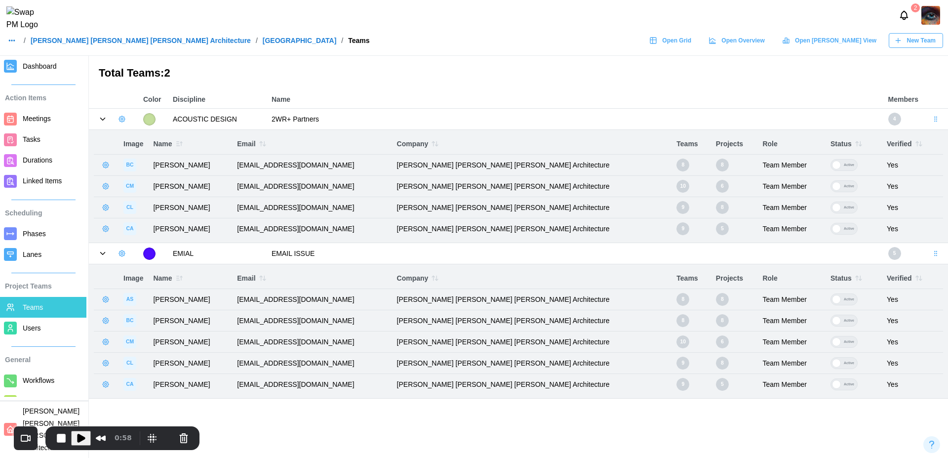
click at [105, 165] on icon "button" at bounding box center [106, 165] width 8 height 8
click at [148, 205] on div "Remove From Team" at bounding box center [150, 206] width 63 height 8
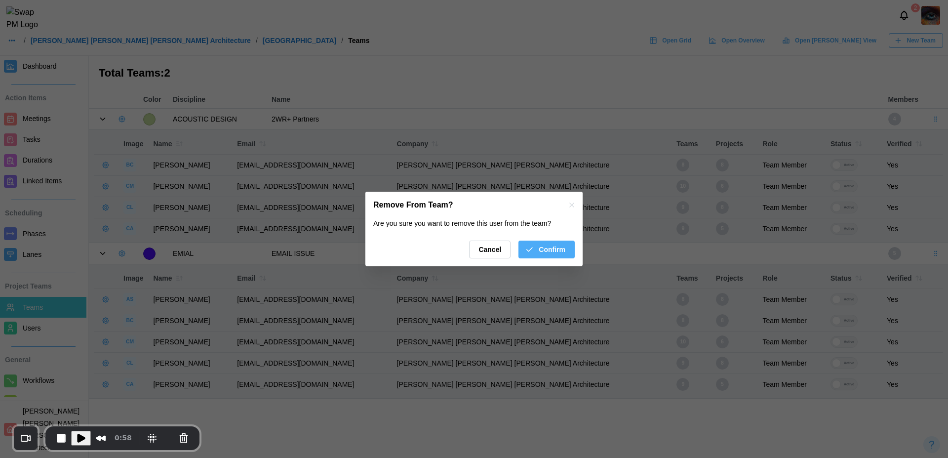
click at [557, 249] on span "Confirm" at bounding box center [552, 249] width 27 height 17
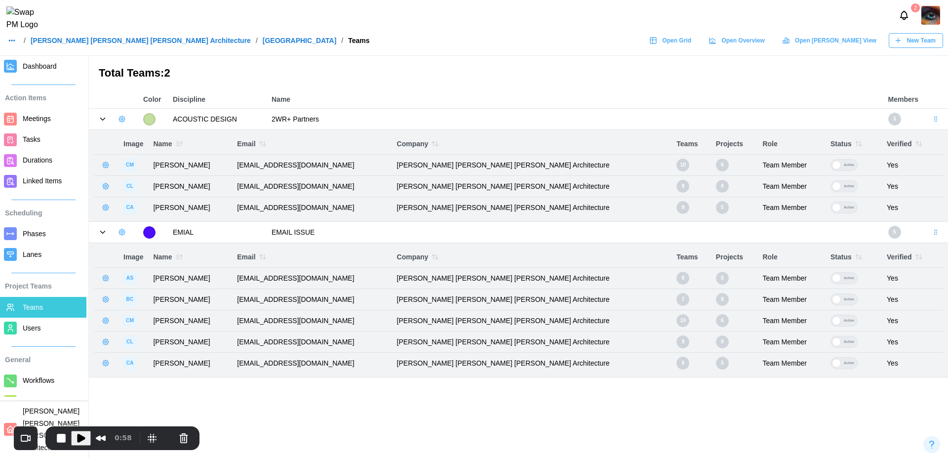
click at [106, 165] on icon "button" at bounding box center [106, 165] width 8 height 8
click at [154, 207] on div "Remove From Team" at bounding box center [150, 206] width 63 height 8
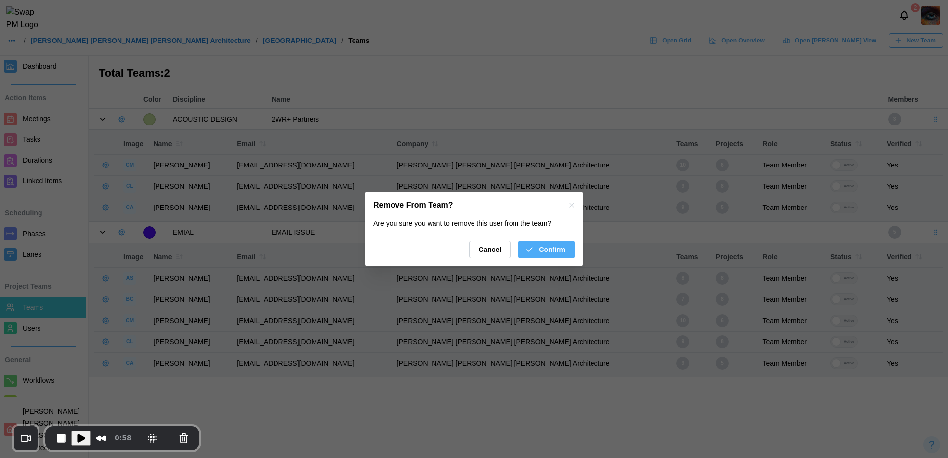
click at [548, 252] on span "Confirm" at bounding box center [552, 249] width 27 height 17
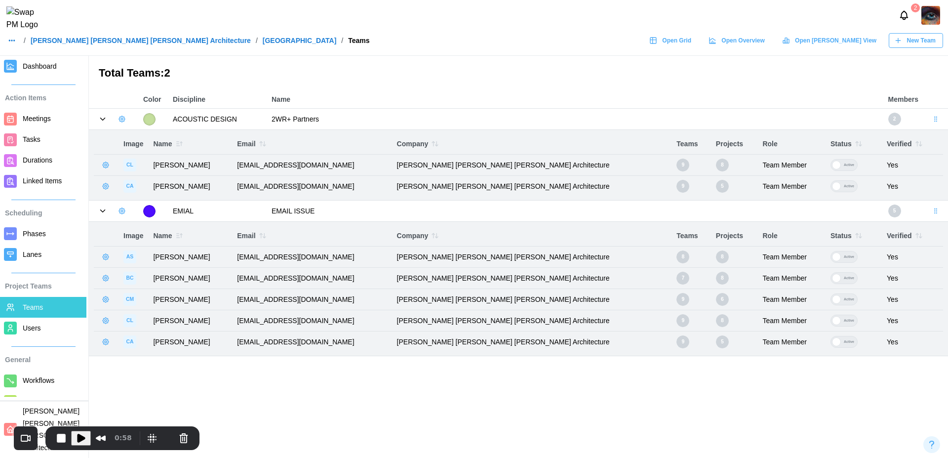
click at [109, 168] on icon "button" at bounding box center [106, 165] width 8 height 8
click at [153, 203] on div "Remove From Team" at bounding box center [150, 206] width 63 height 8
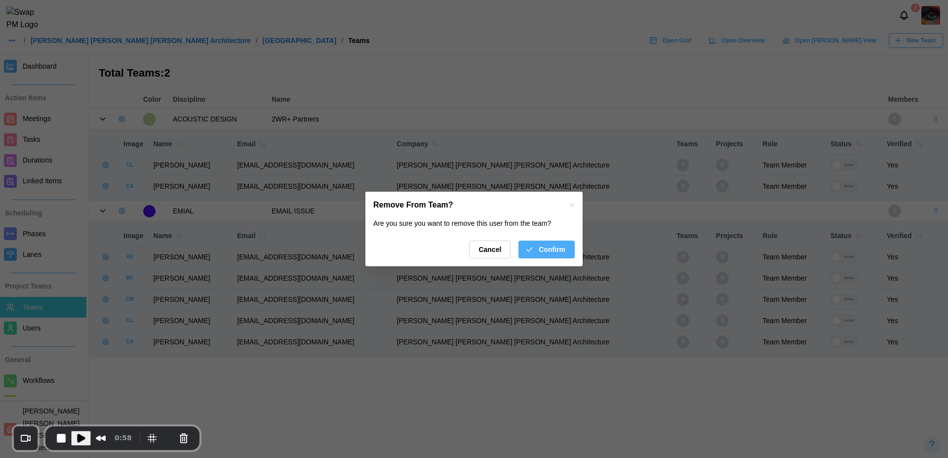
click at [548, 253] on span "Confirm" at bounding box center [552, 249] width 27 height 17
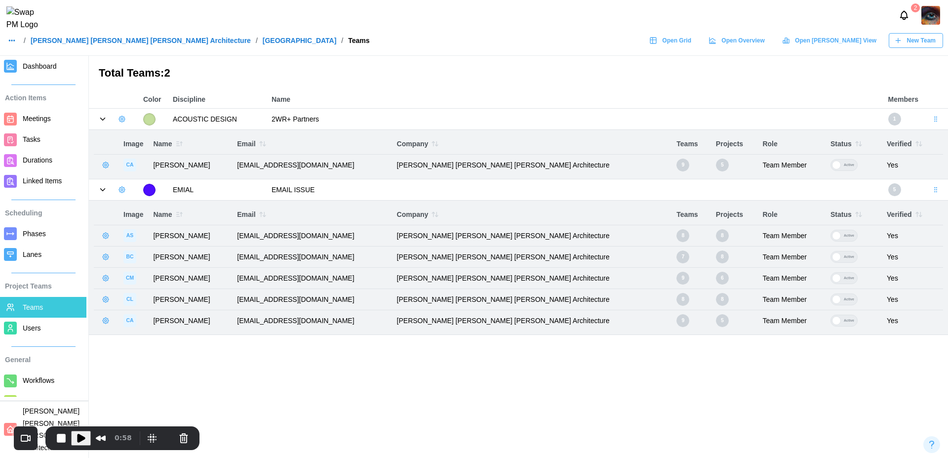
click at [111, 170] on button "button" at bounding box center [106, 165] width 14 height 14
click at [157, 197] on button "Remove From Team" at bounding box center [144, 206] width 86 height 18
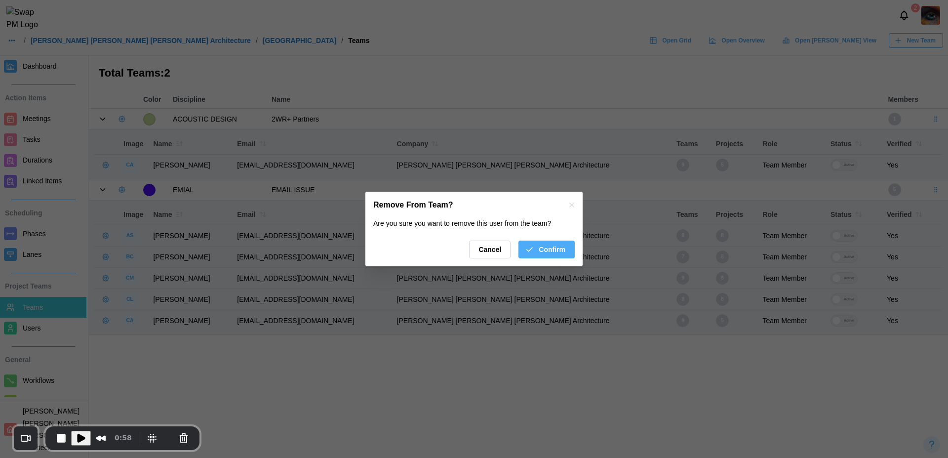
click at [545, 245] on span "Confirm" at bounding box center [552, 249] width 27 height 17
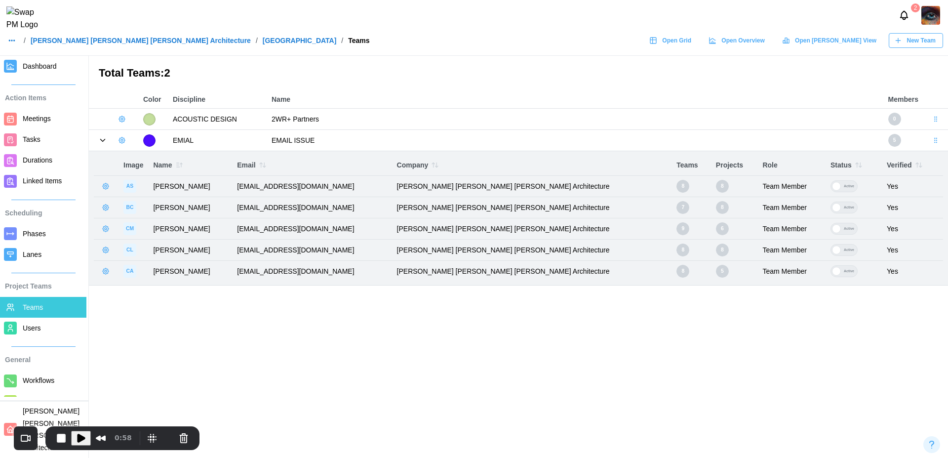
click at [117, 125] on button "button" at bounding box center [122, 119] width 14 height 14
click at [152, 133] on button "Add User" at bounding box center [148, 139] width 62 height 19
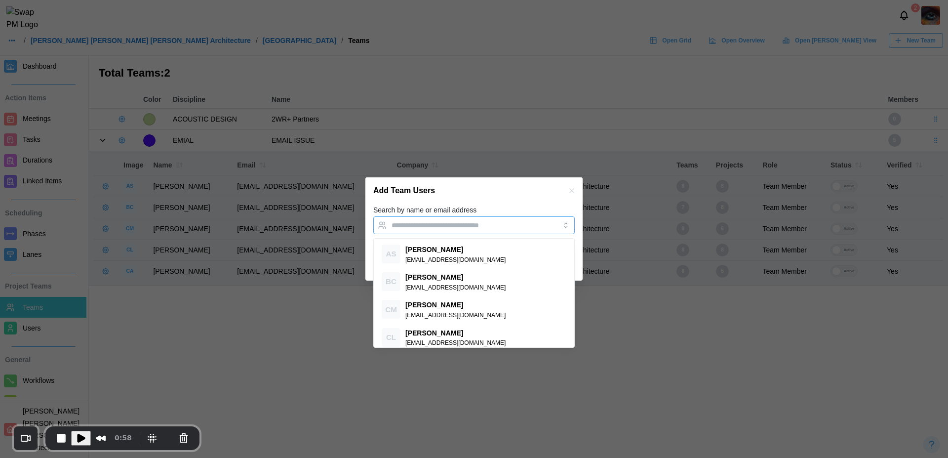
click at [478, 229] on div at bounding box center [464, 225] width 150 height 17
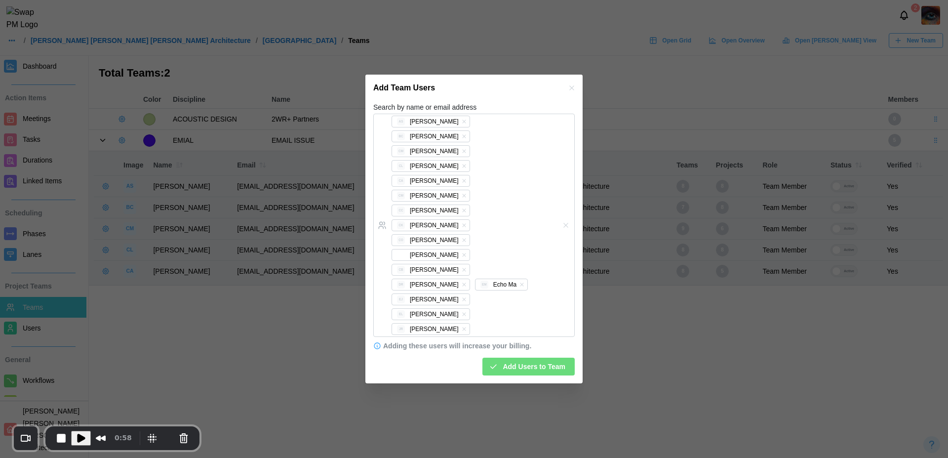
click at [742, 332] on div at bounding box center [474, 229] width 948 height 458
click at [534, 358] on span "Add Users to Team" at bounding box center [534, 366] width 63 height 17
click at [79, 438] on span "Play Recording" at bounding box center [81, 438] width 12 height 12
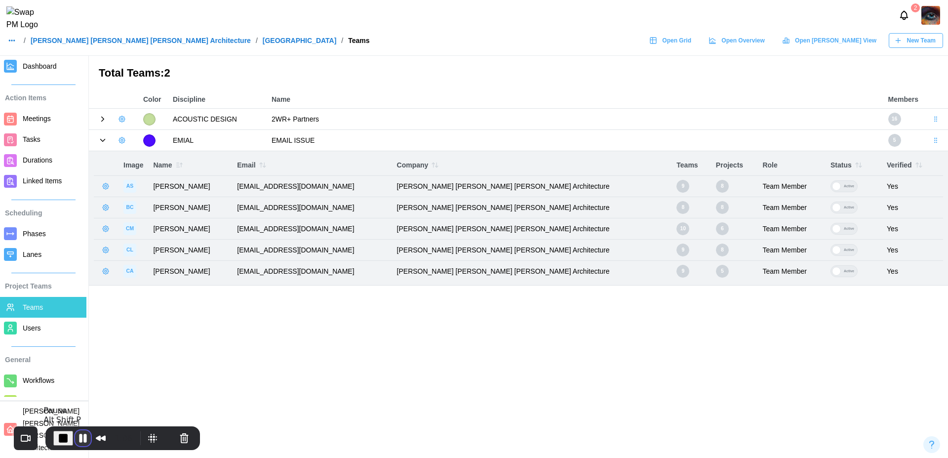
click at [82, 438] on button "Pause Recording" at bounding box center [83, 438] width 16 height 16
click at [104, 120] on icon at bounding box center [102, 119] width 9 height 9
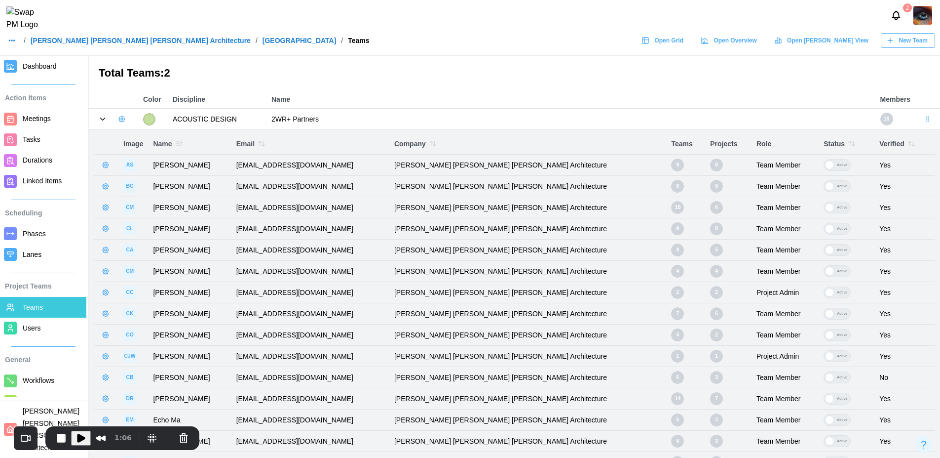
click at [104, 168] on icon "button" at bounding box center [106, 165] width 8 height 8
click at [137, 206] on div "Remove From Team" at bounding box center [150, 206] width 63 height 8
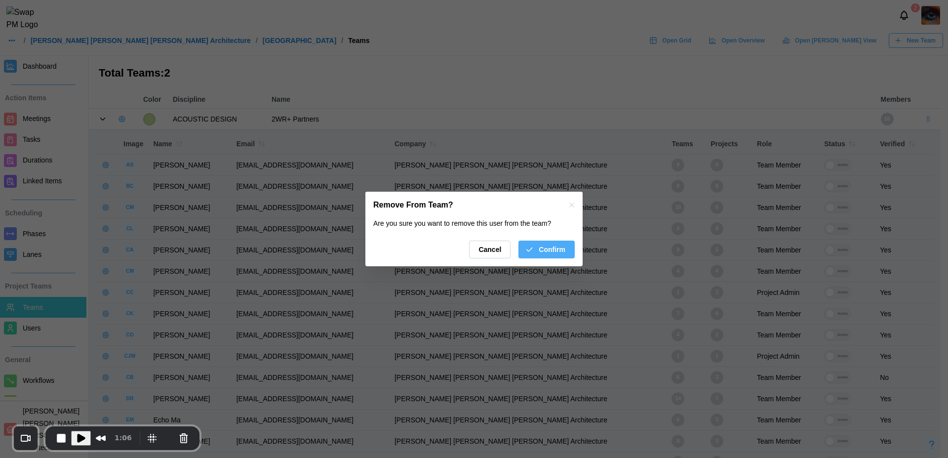
click at [539, 248] on span "Confirm" at bounding box center [552, 249] width 27 height 17
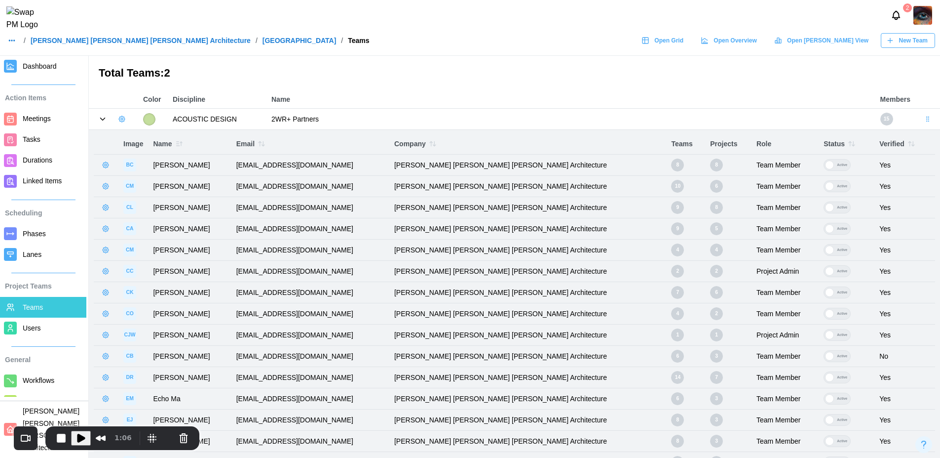
click at [106, 165] on icon "button" at bounding box center [106, 165] width 8 height 8
click at [131, 200] on button "Remove From Team" at bounding box center [144, 206] width 86 height 18
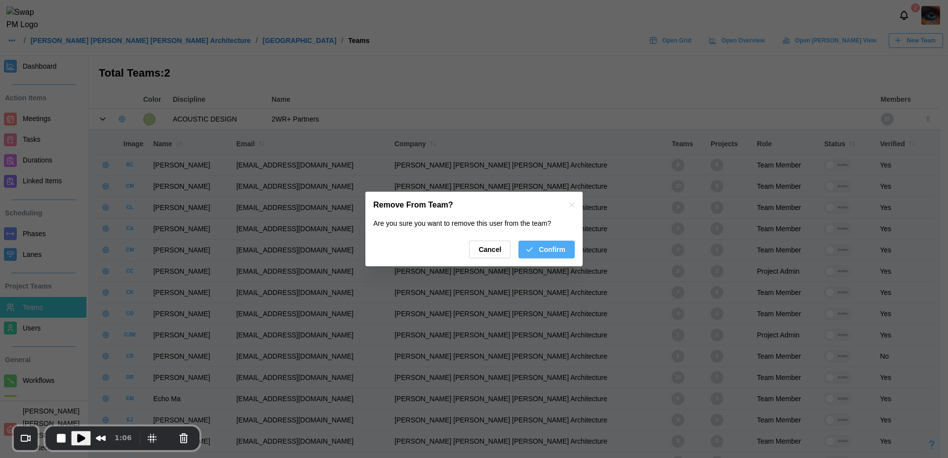
click at [558, 247] on span "Confirm" at bounding box center [552, 249] width 27 height 17
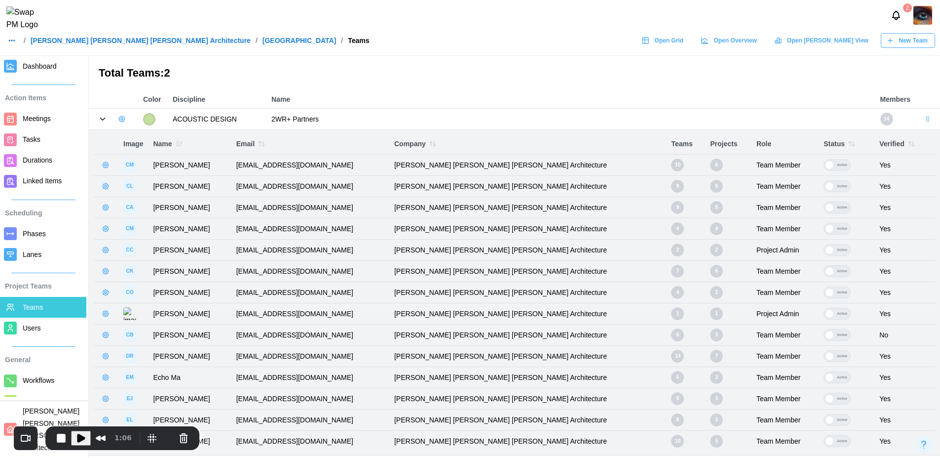
click at [108, 164] on icon "button" at bounding box center [106, 165] width 8 height 8
click at [151, 203] on div "Remove From Team" at bounding box center [150, 206] width 63 height 8
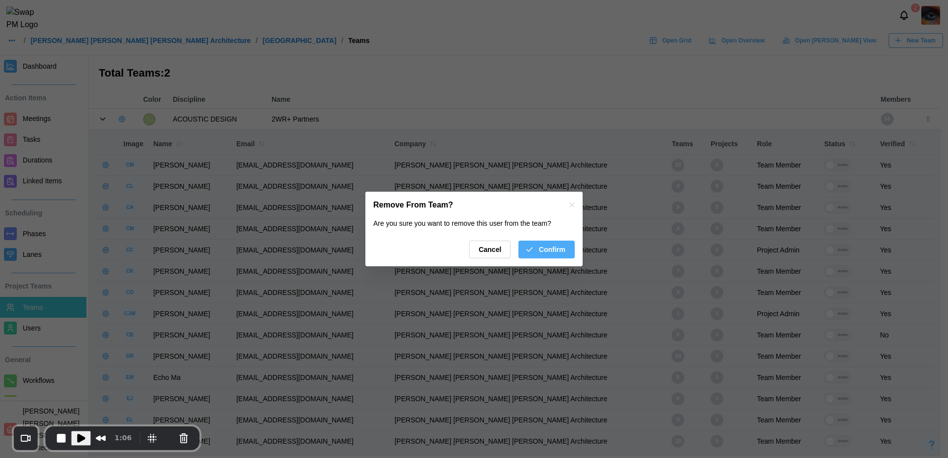
click at [550, 247] on span "Confirm" at bounding box center [552, 249] width 27 height 17
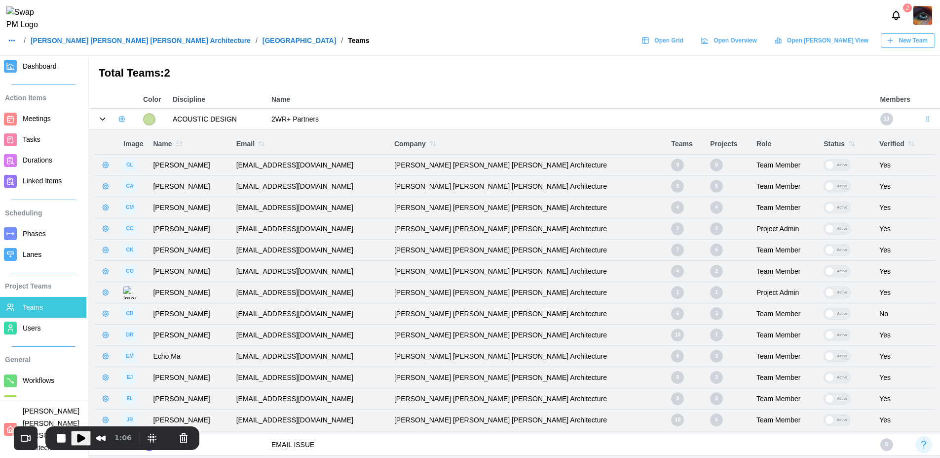
click at [108, 164] on icon "button" at bounding box center [106, 165] width 8 height 8
click at [170, 204] on div "Remove From Team" at bounding box center [150, 206] width 63 height 8
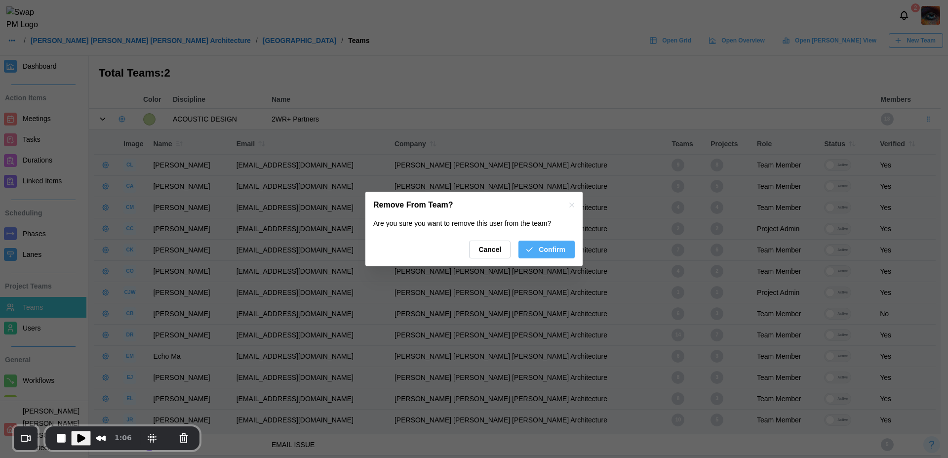
click at [564, 247] on span "Confirm" at bounding box center [552, 249] width 27 height 17
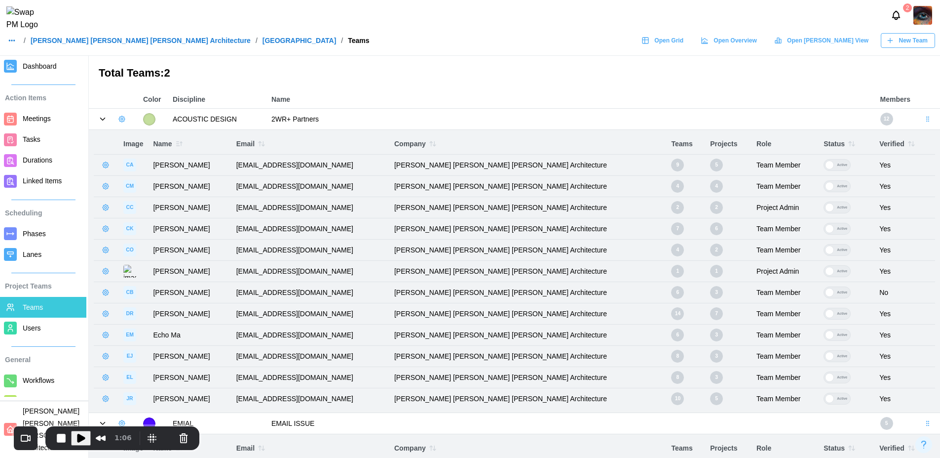
click at [106, 165] on icon "button" at bounding box center [106, 165] width 8 height 8
click at [139, 197] on button "Remove From Team" at bounding box center [144, 206] width 86 height 18
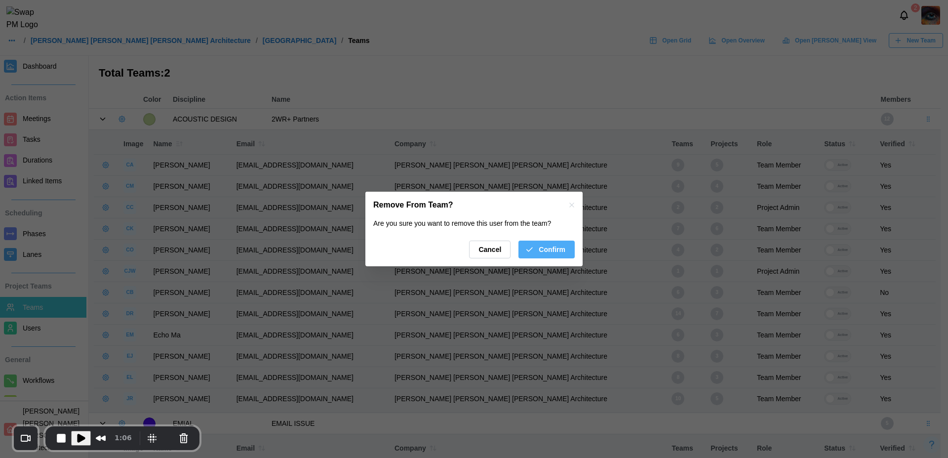
click at [547, 251] on span "Confirm" at bounding box center [552, 249] width 27 height 17
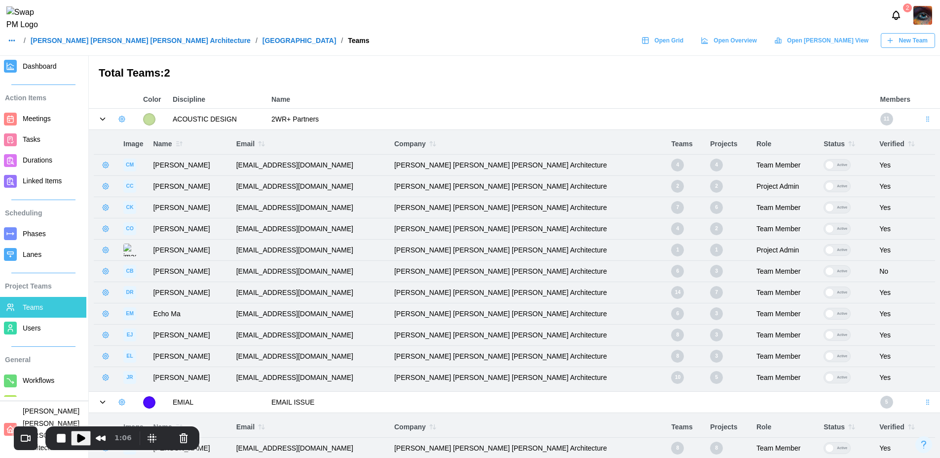
click at [108, 164] on icon "button" at bounding box center [106, 165] width 8 height 8
click at [133, 205] on div "Remove From Team" at bounding box center [150, 206] width 63 height 8
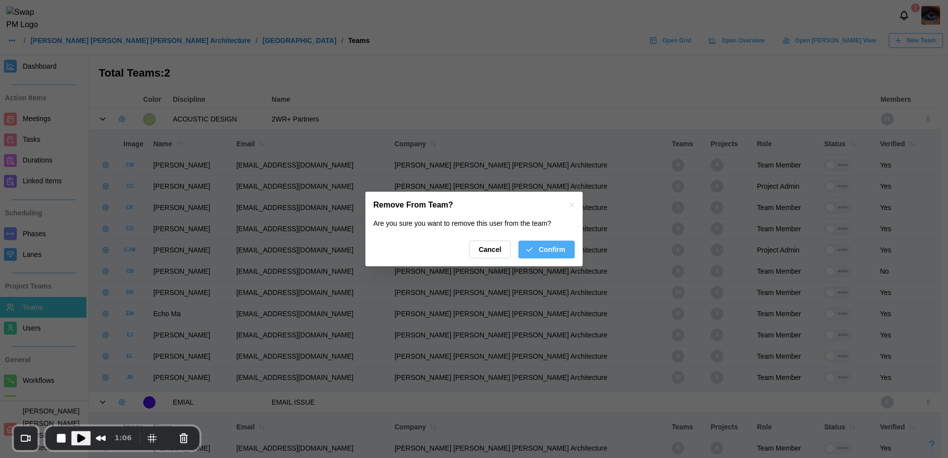
click at [540, 245] on span "Confirm" at bounding box center [552, 249] width 27 height 17
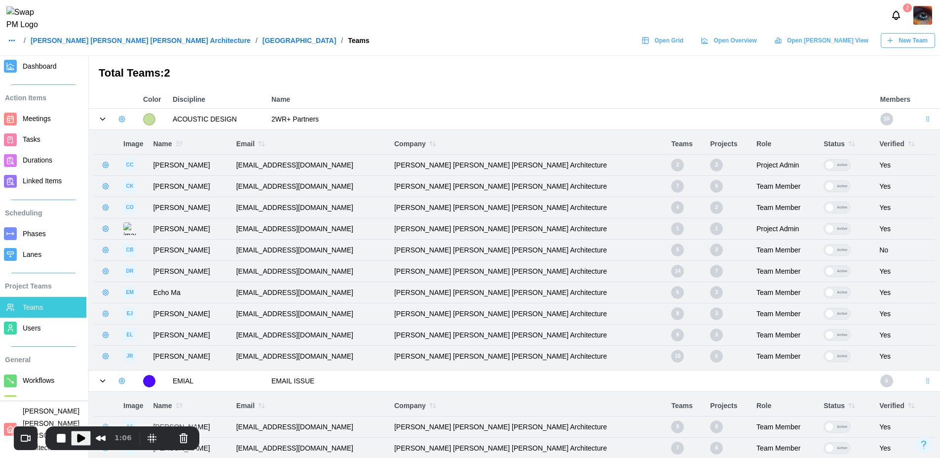
click at [106, 166] on icon "button" at bounding box center [106, 165] width 2 height 2
click at [153, 202] on div "Remove From Team" at bounding box center [150, 206] width 63 height 8
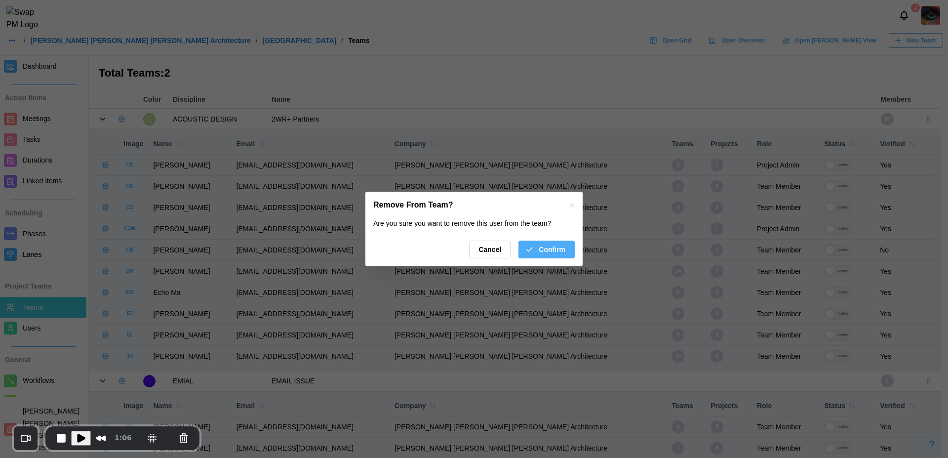
click at [536, 244] on div "Confirm" at bounding box center [545, 249] width 40 height 17
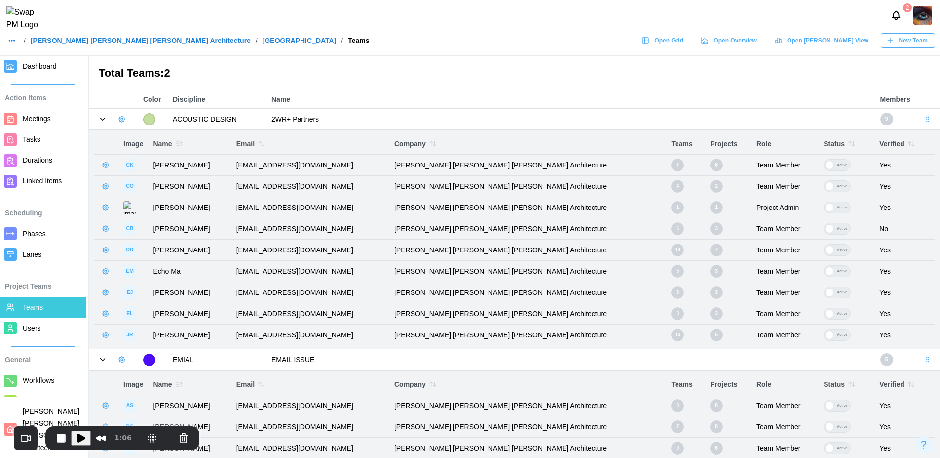
click at [106, 163] on icon "button" at bounding box center [106, 165] width 8 height 8
click at [149, 203] on div "Remove From Team" at bounding box center [150, 206] width 63 height 8
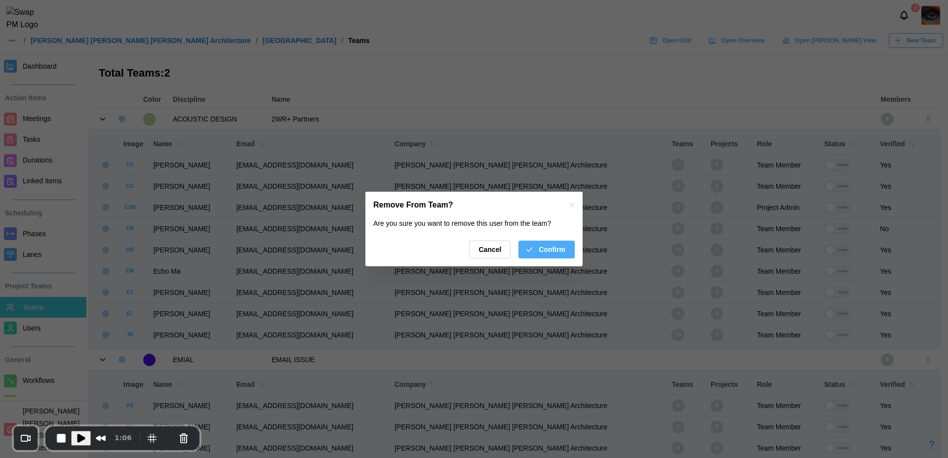
click at [551, 247] on span "Confirm" at bounding box center [552, 249] width 27 height 17
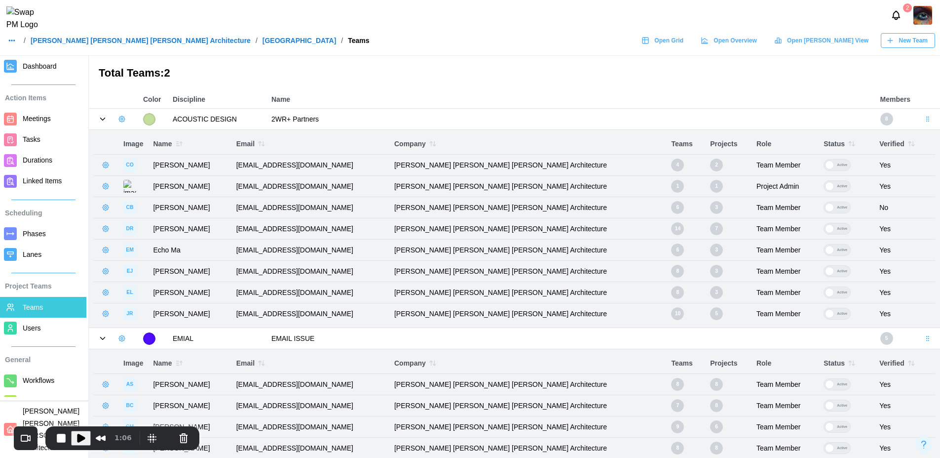
click at [107, 168] on icon "button" at bounding box center [106, 165] width 8 height 8
click at [142, 199] on button "Remove From Team" at bounding box center [144, 206] width 86 height 18
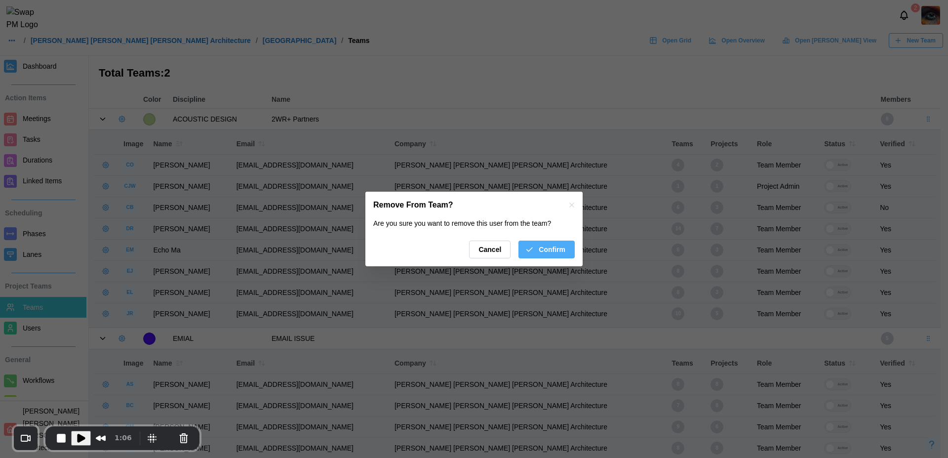
click at [558, 248] on span "Confirm" at bounding box center [552, 249] width 27 height 17
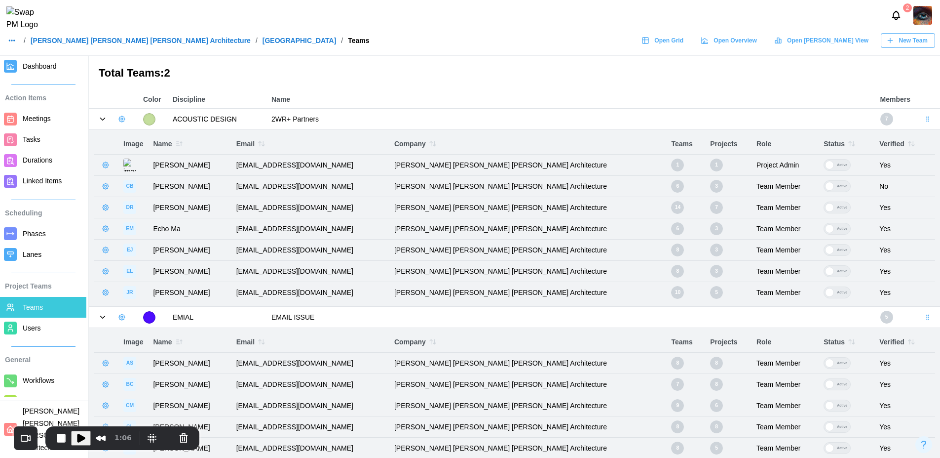
click at [105, 165] on icon "button" at bounding box center [106, 165] width 2 height 2
click at [149, 204] on div "Remove From Team" at bounding box center [150, 206] width 63 height 8
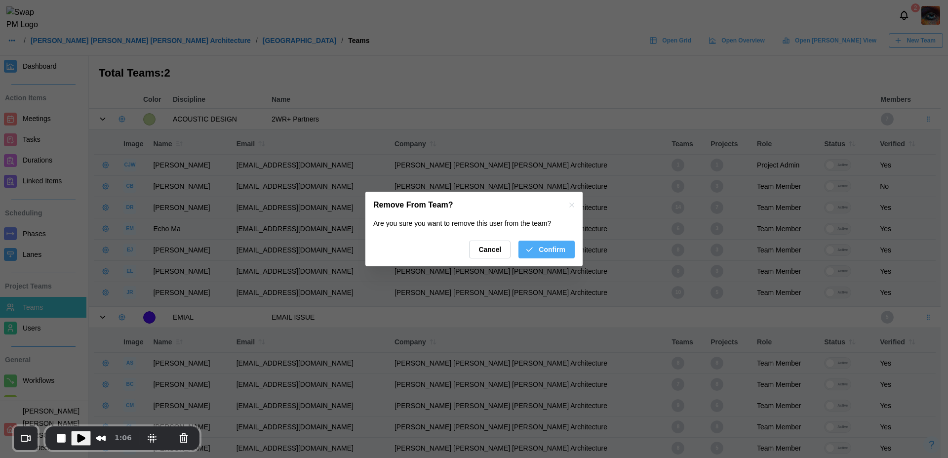
click at [549, 253] on span "Confirm" at bounding box center [552, 249] width 27 height 17
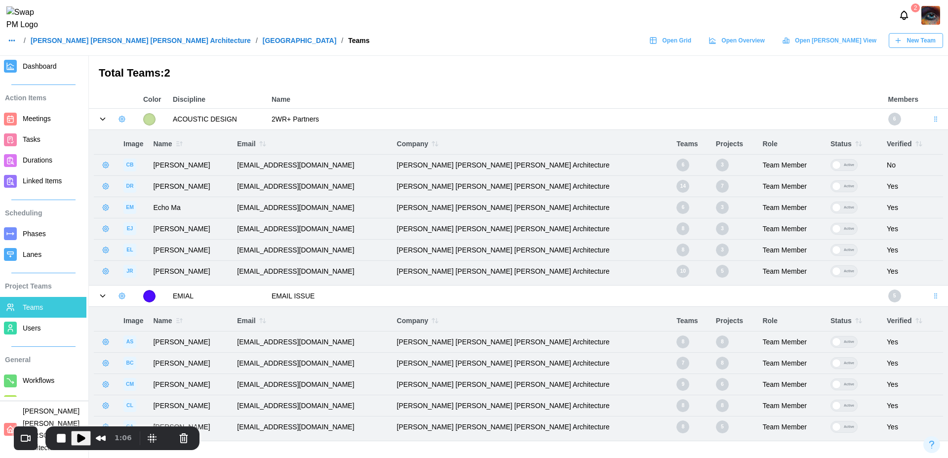
click at [106, 164] on icon "button" at bounding box center [106, 165] width 8 height 8
click at [150, 200] on button "Remove From Team" at bounding box center [144, 206] width 86 height 18
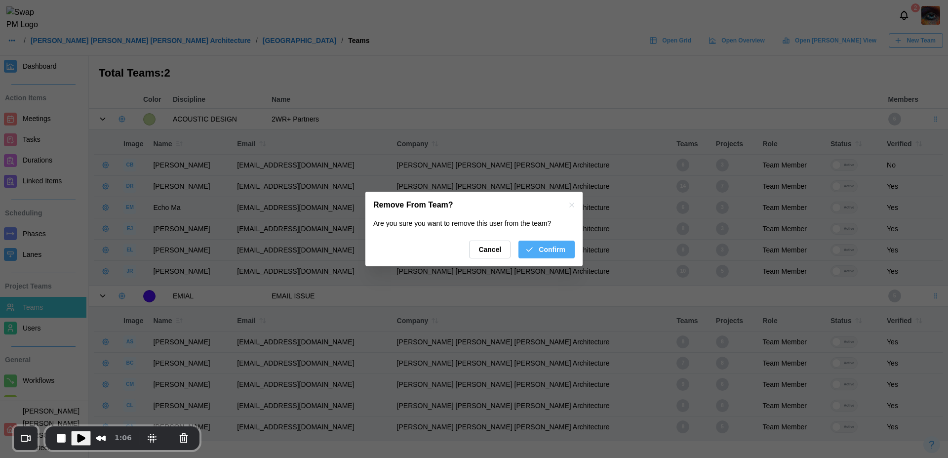
click at [545, 246] on span "Confirm" at bounding box center [552, 249] width 27 height 17
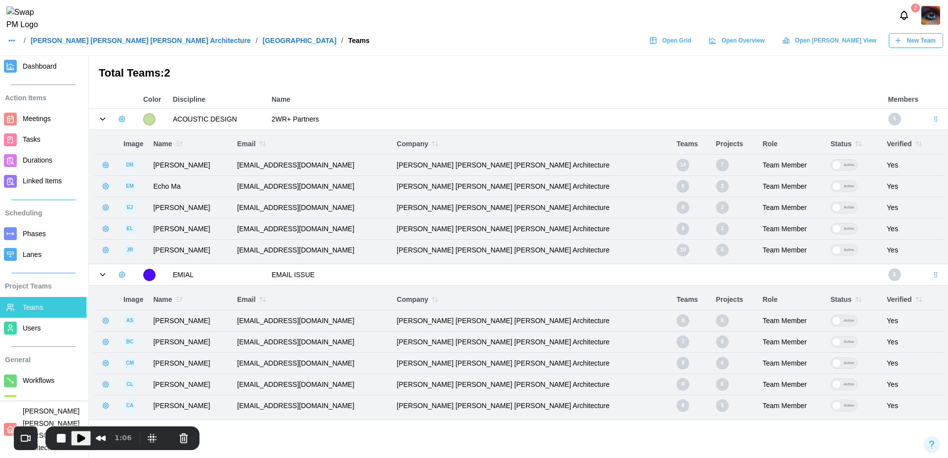
click at [108, 166] on icon "button" at bounding box center [106, 165] width 6 height 6
click at [158, 203] on div "Remove From Team" at bounding box center [150, 206] width 63 height 8
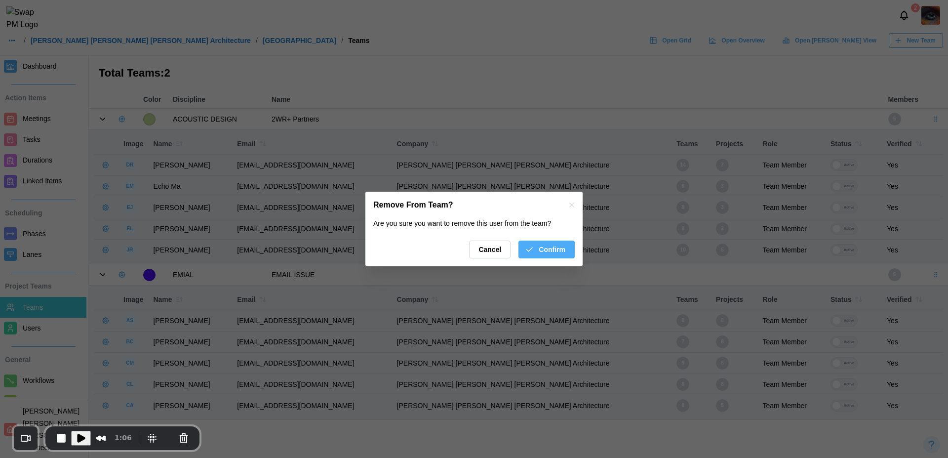
click at [551, 254] on span "Confirm" at bounding box center [552, 249] width 27 height 17
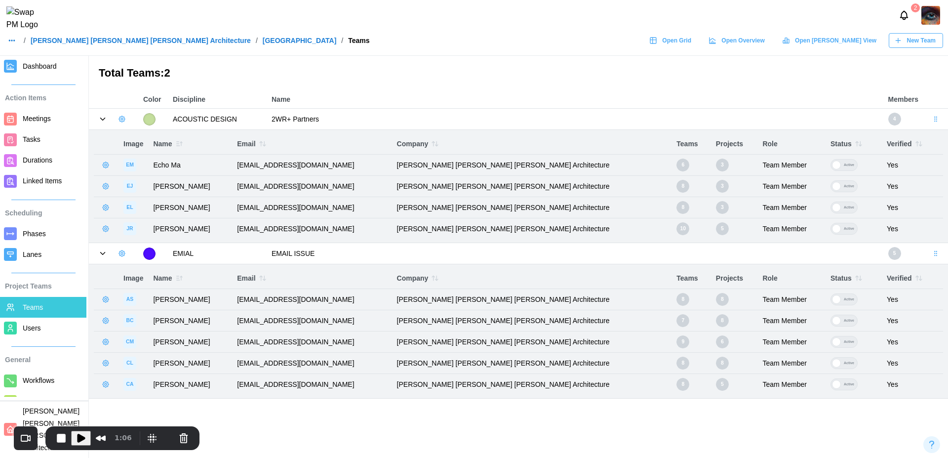
click at [101, 165] on button "button" at bounding box center [106, 165] width 14 height 14
click at [154, 202] on div "Remove From Team" at bounding box center [150, 206] width 63 height 8
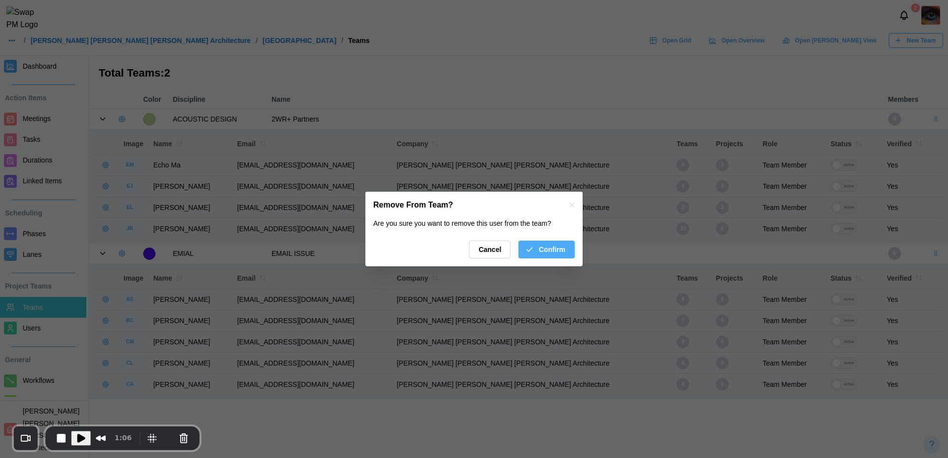
click at [543, 249] on span "Confirm" at bounding box center [552, 249] width 27 height 17
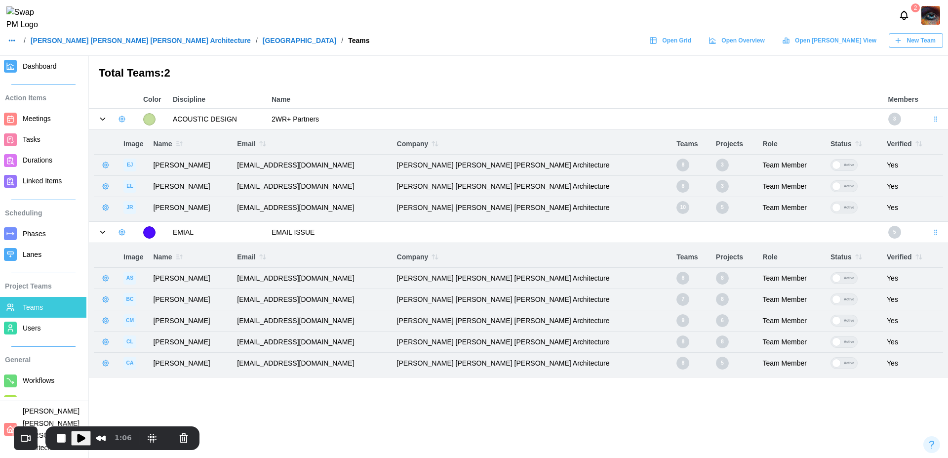
click at [102, 164] on icon "button" at bounding box center [106, 165] width 8 height 8
click at [144, 200] on button "Remove From Team" at bounding box center [144, 206] width 86 height 18
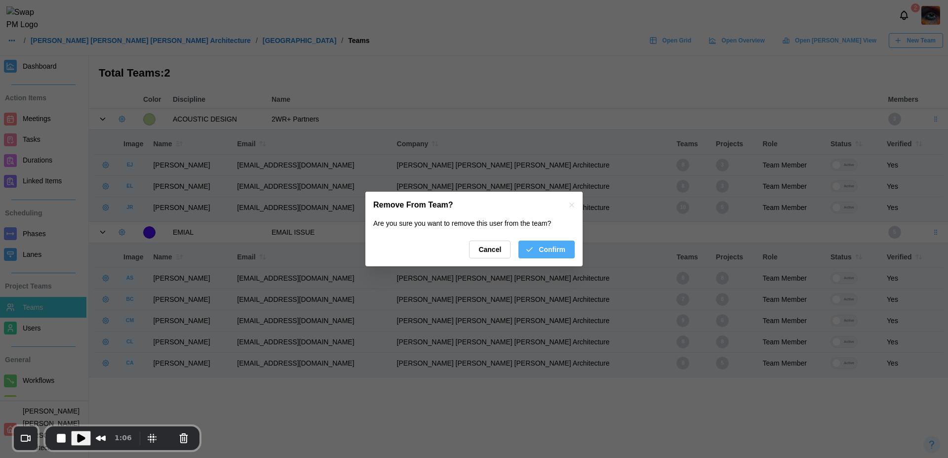
click at [551, 250] on span "Confirm" at bounding box center [552, 249] width 27 height 17
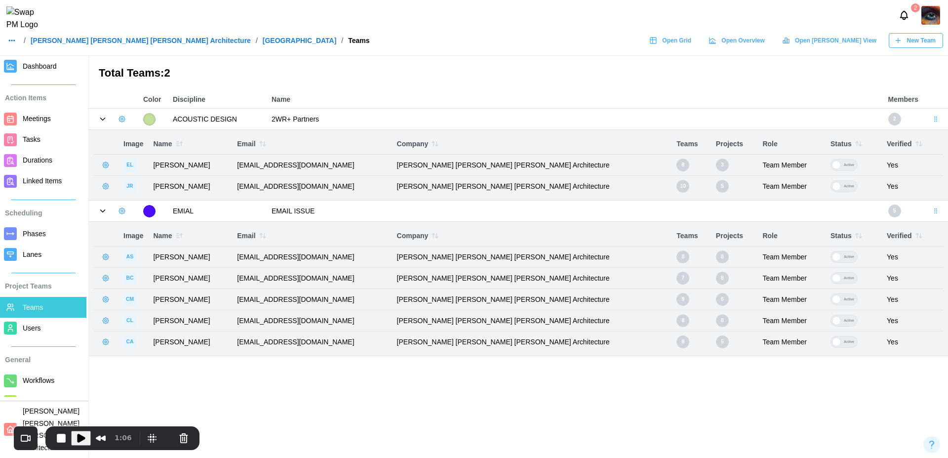
click at [105, 163] on icon "button" at bounding box center [106, 165] width 8 height 8
click at [160, 202] on div "Remove From Team" at bounding box center [150, 206] width 63 height 8
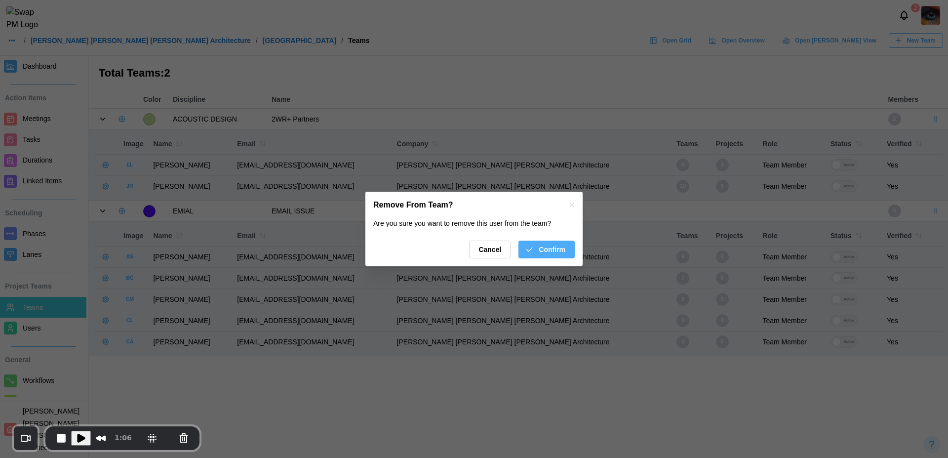
click at [554, 247] on span "Confirm" at bounding box center [552, 249] width 27 height 17
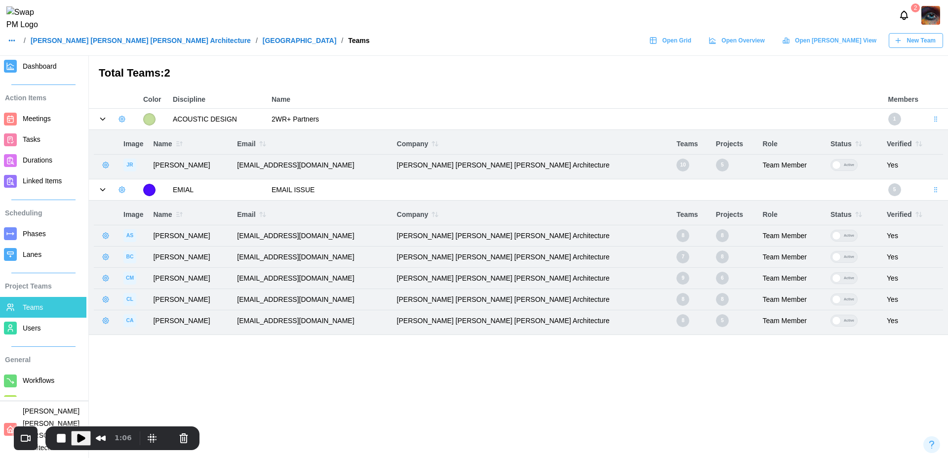
click at [102, 168] on icon "button" at bounding box center [106, 165] width 8 height 8
click at [148, 206] on div "Remove From Team" at bounding box center [150, 206] width 63 height 8
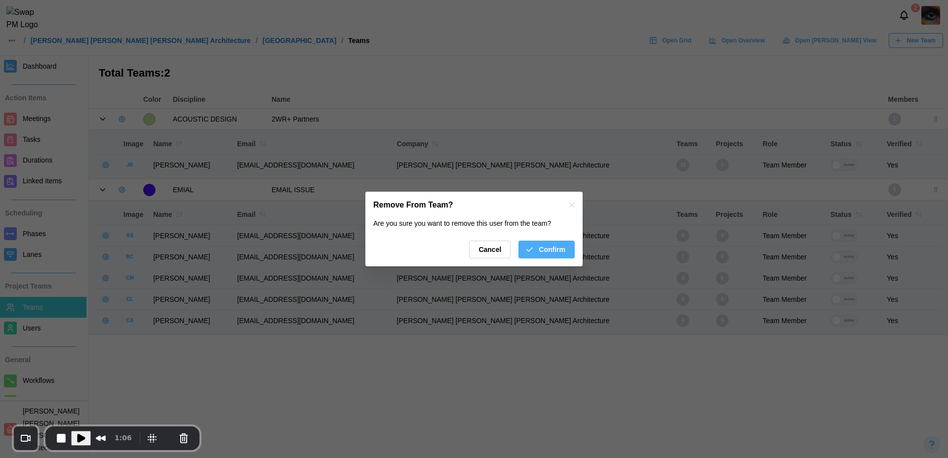
click at [560, 241] on span "Confirm" at bounding box center [552, 249] width 27 height 17
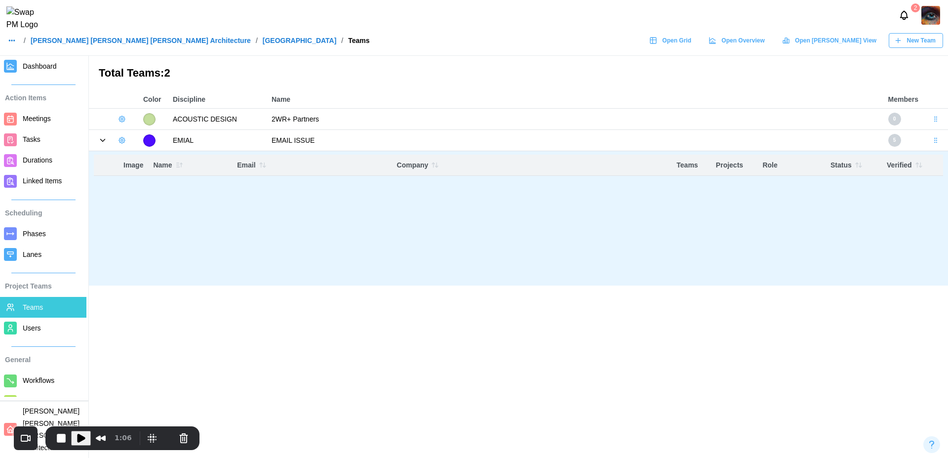
click at [96, 186] on body "2 / Barker Rinker Seacat Architecture / ALTRU SPORTS COMPLEX / Teams Open Grid …" at bounding box center [474, 229] width 948 height 458
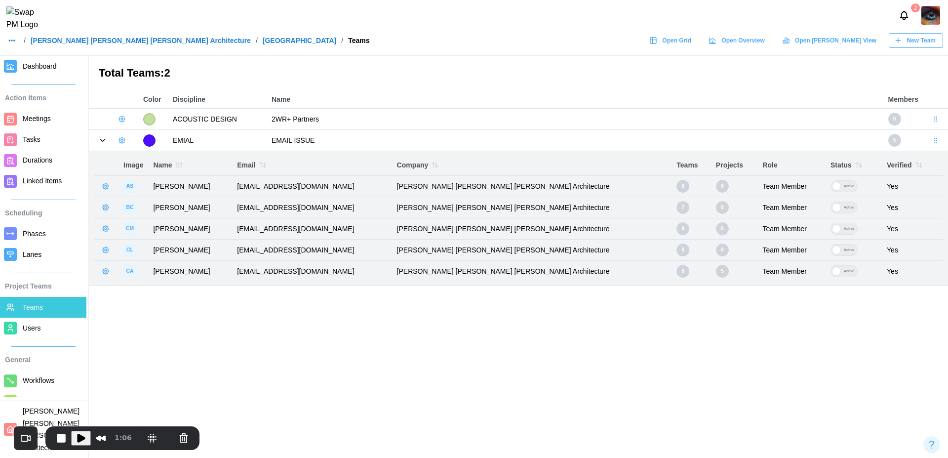
click at [106, 186] on icon "button" at bounding box center [106, 186] width 2 height 2
click at [161, 228] on div "Remove From Team" at bounding box center [150, 227] width 63 height 8
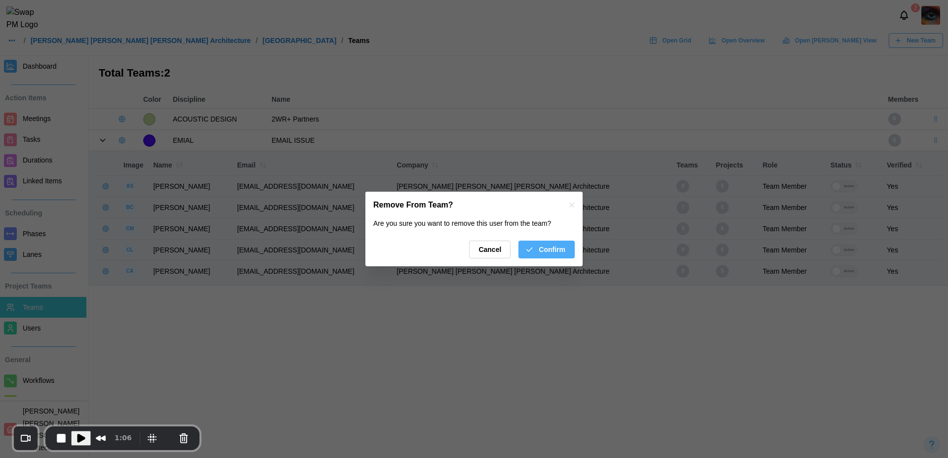
click at [567, 246] on button "Confirm" at bounding box center [546, 249] width 56 height 18
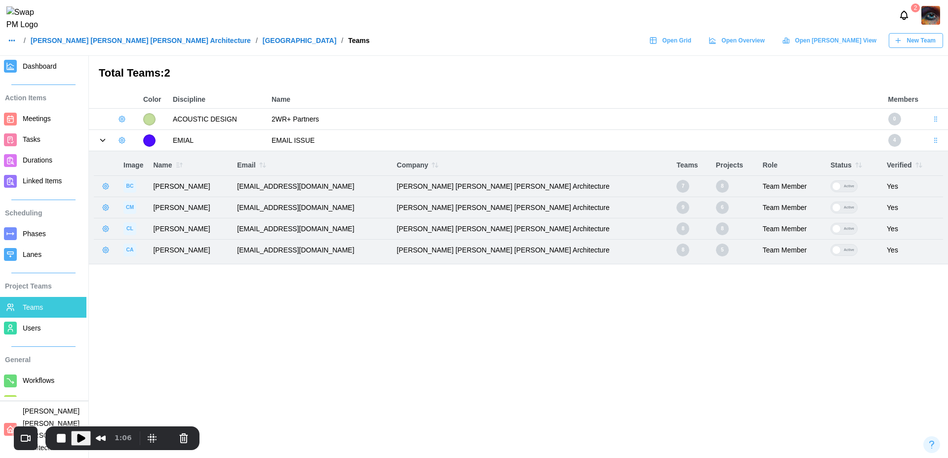
click at [106, 187] on icon "button" at bounding box center [106, 186] width 2 height 2
click at [164, 227] on div "Remove From Team" at bounding box center [150, 227] width 63 height 8
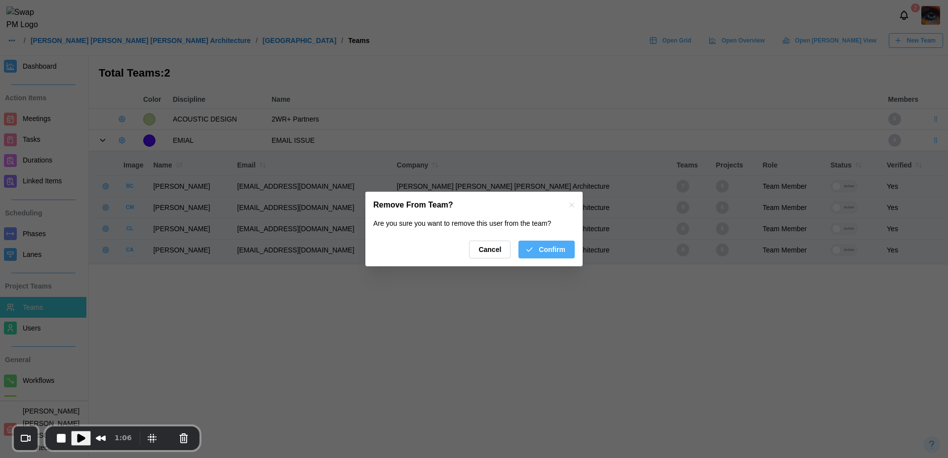
click at [546, 252] on span "Confirm" at bounding box center [552, 249] width 27 height 17
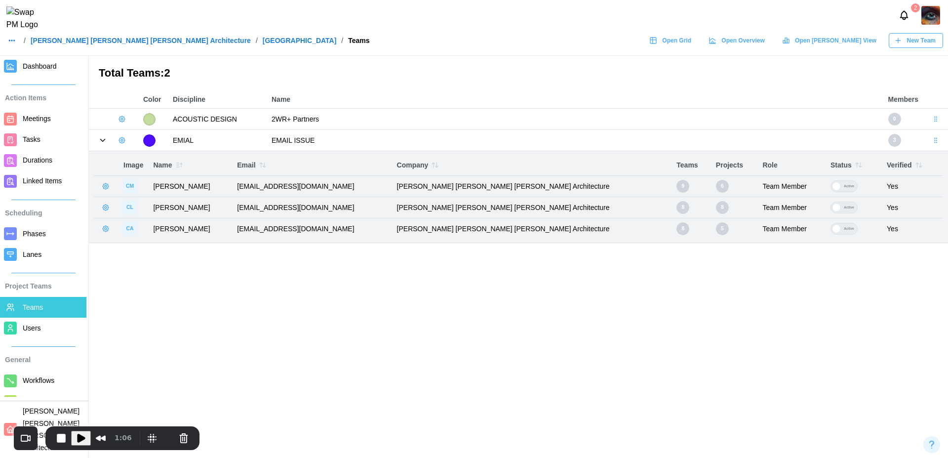
click at [104, 187] on icon "button" at bounding box center [106, 186] width 8 height 8
click at [158, 225] on div "Remove From Team" at bounding box center [150, 227] width 63 height 8
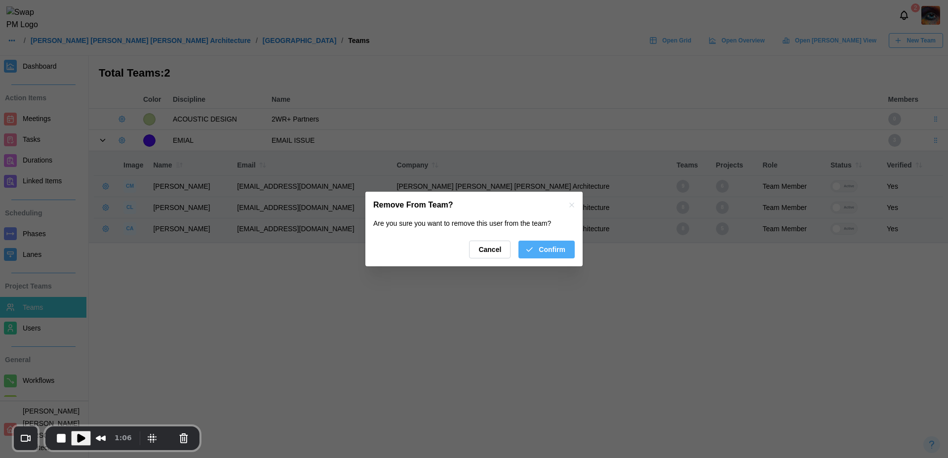
click at [557, 249] on span "Confirm" at bounding box center [552, 249] width 27 height 17
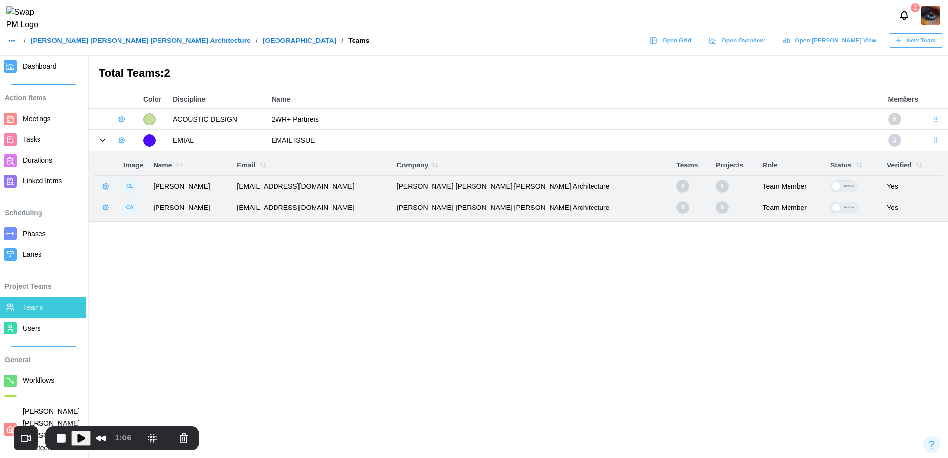
click at [104, 186] on icon "button" at bounding box center [106, 186] width 8 height 8
click at [152, 222] on button "Remove From Team" at bounding box center [144, 227] width 86 height 18
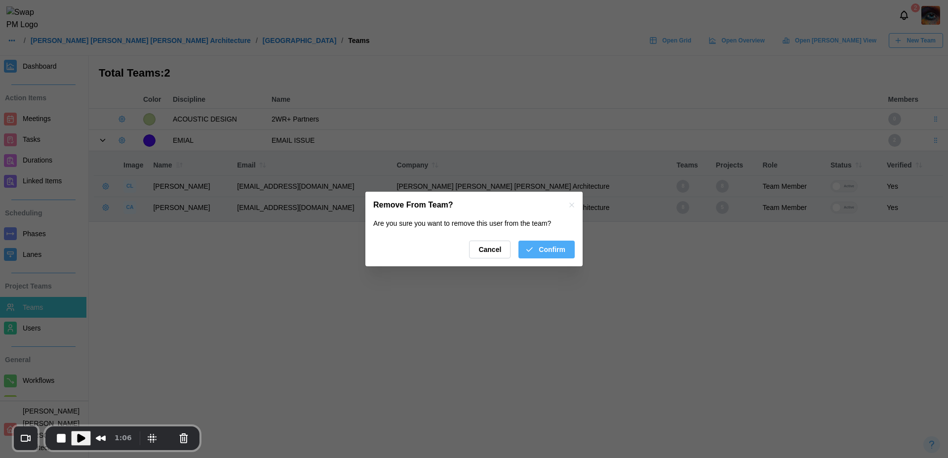
click at [546, 250] on span "Confirm" at bounding box center [552, 249] width 27 height 17
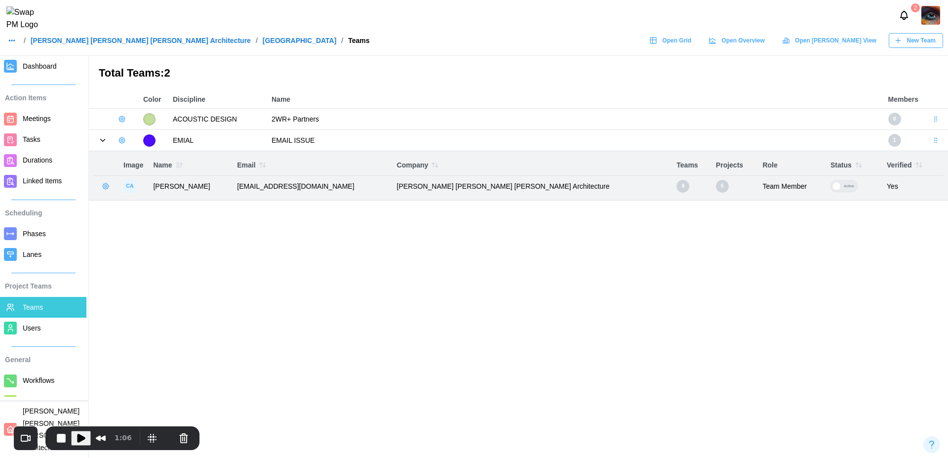
click at [104, 185] on icon "button" at bounding box center [106, 186] width 8 height 8
click at [144, 235] on button "Remove From Team" at bounding box center [144, 227] width 86 height 18
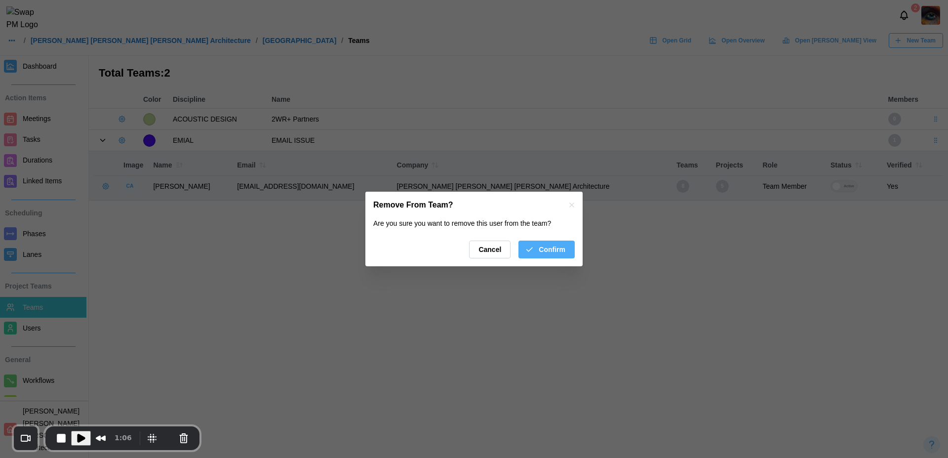
click at [558, 246] on span "Confirm" at bounding box center [552, 249] width 27 height 17
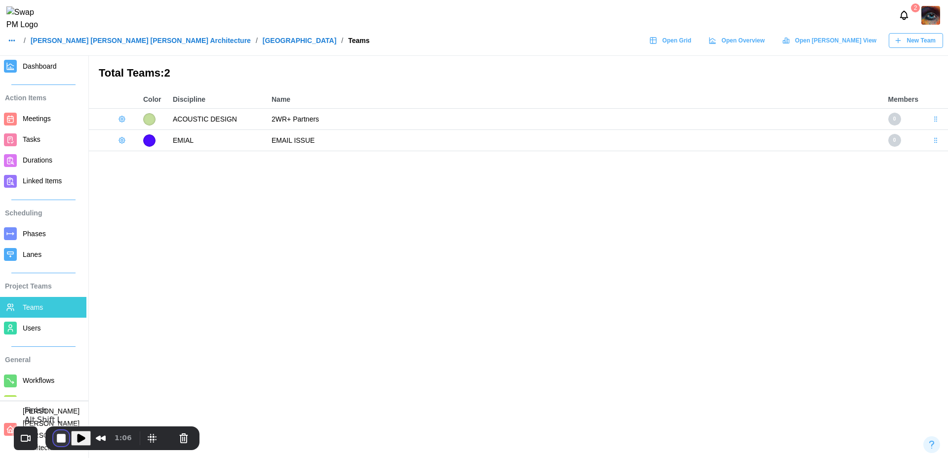
click at [57, 435] on button "End Recording" at bounding box center [61, 438] width 16 height 16
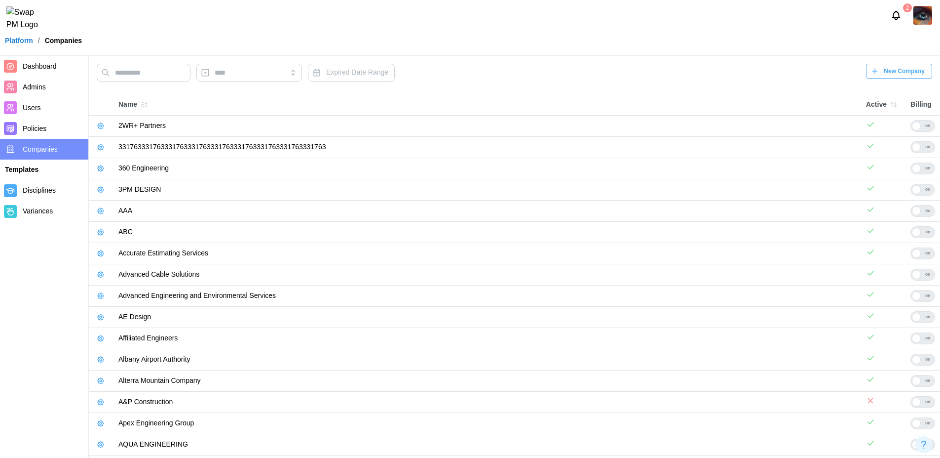
click at [99, 128] on icon "button" at bounding box center [101, 126] width 8 height 8
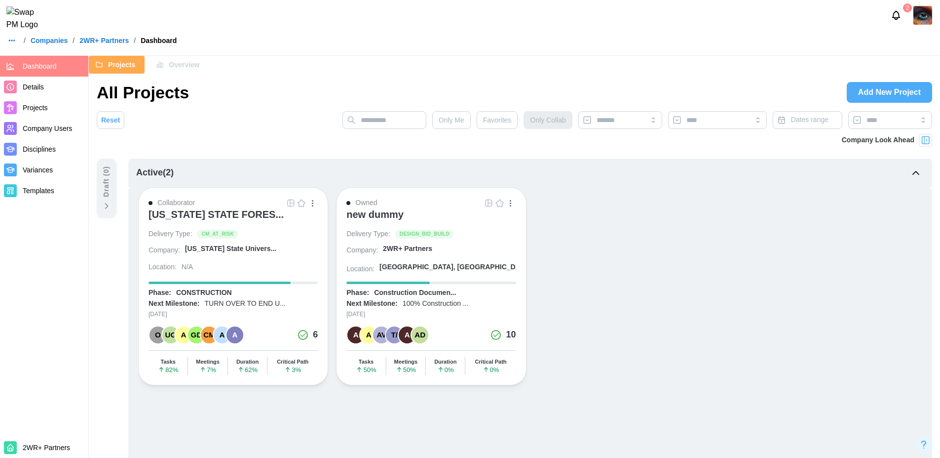
click at [312, 203] on div "button" at bounding box center [312, 202] width 1 height 1
click at [276, 276] on div "Save as template" at bounding box center [278, 277] width 62 height 8
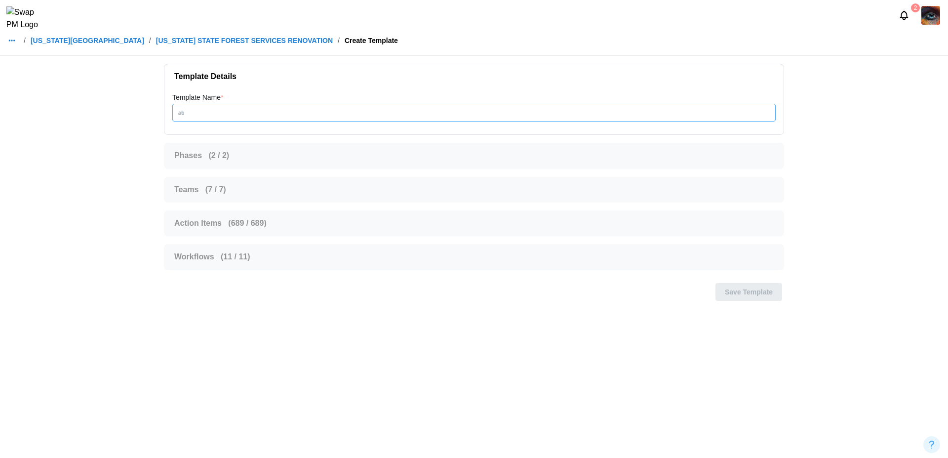
click at [261, 115] on input "Template Name *" at bounding box center [473, 113] width 603 height 18
click at [299, 113] on input "Template Name *" at bounding box center [473, 113] width 603 height 18
click at [299, 113] on input "*********" at bounding box center [473, 113] width 603 height 18
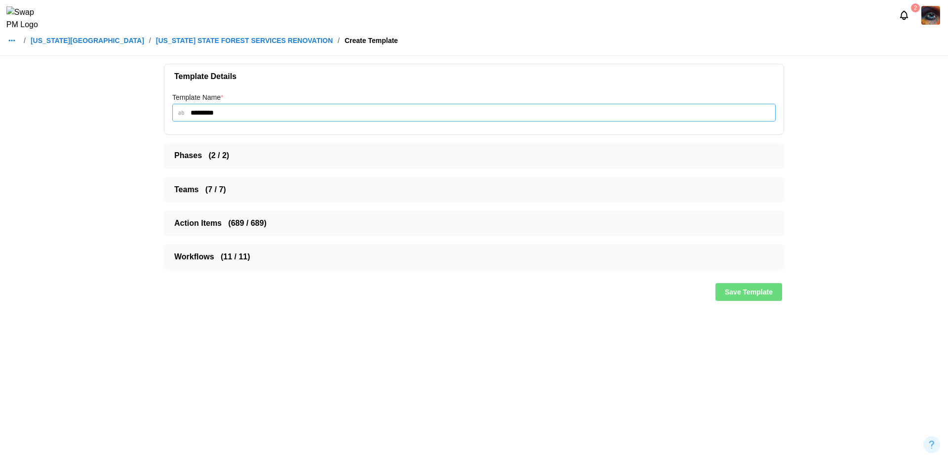
type input "*********"
click at [301, 155] on span "Phases ( 2 / 2 )" at bounding box center [469, 155] width 591 height 25
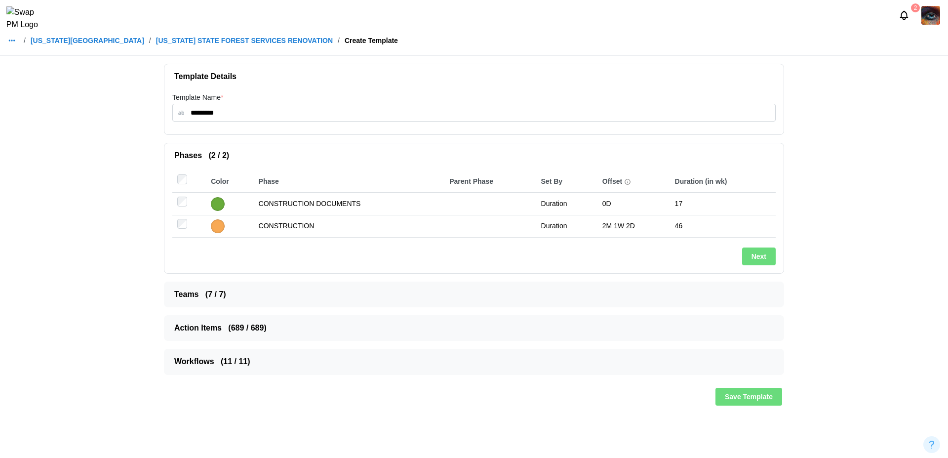
click at [307, 291] on span "Teams ( 7 / 7 )" at bounding box center [469, 294] width 591 height 25
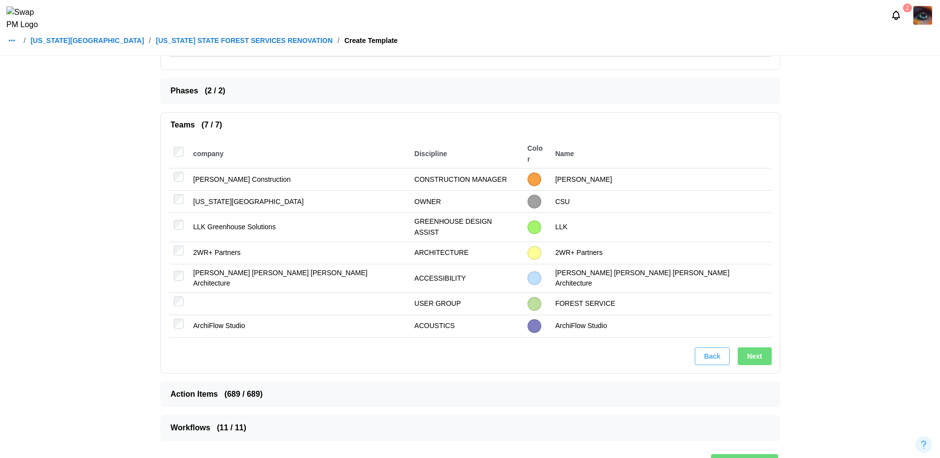
scroll to position [69, 0]
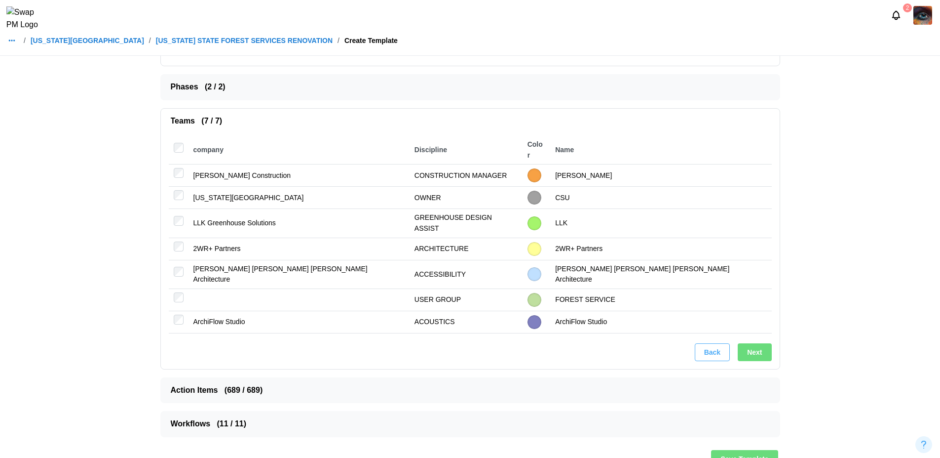
click at [322, 378] on span "Action Items ( 689 / 689 )" at bounding box center [466, 390] width 591 height 25
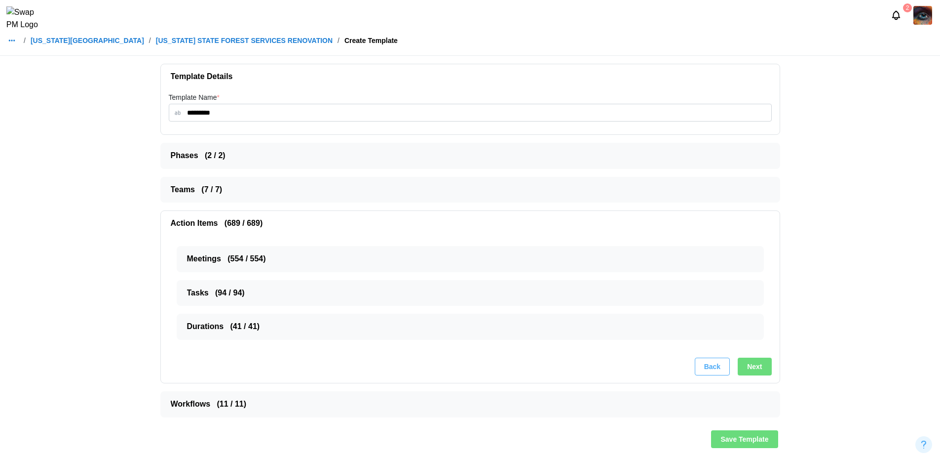
scroll to position [0, 0]
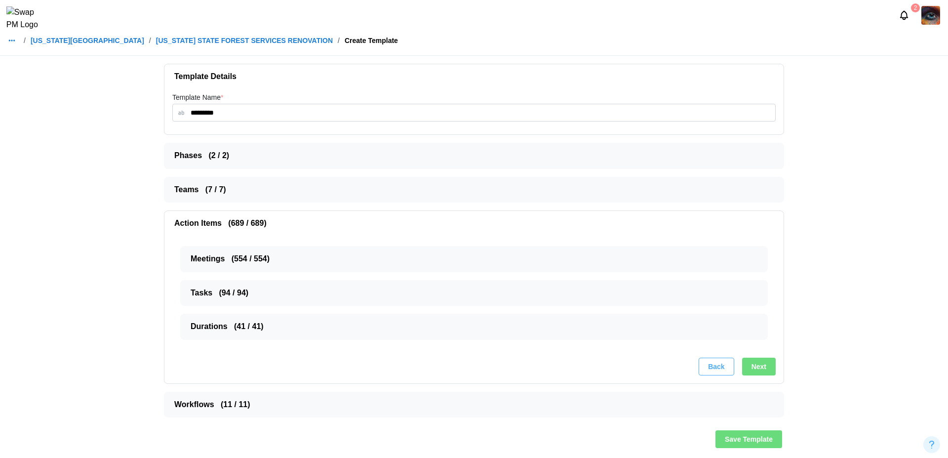
click at [318, 407] on span "Workflows ( 11 / 11 )" at bounding box center [469, 404] width 591 height 25
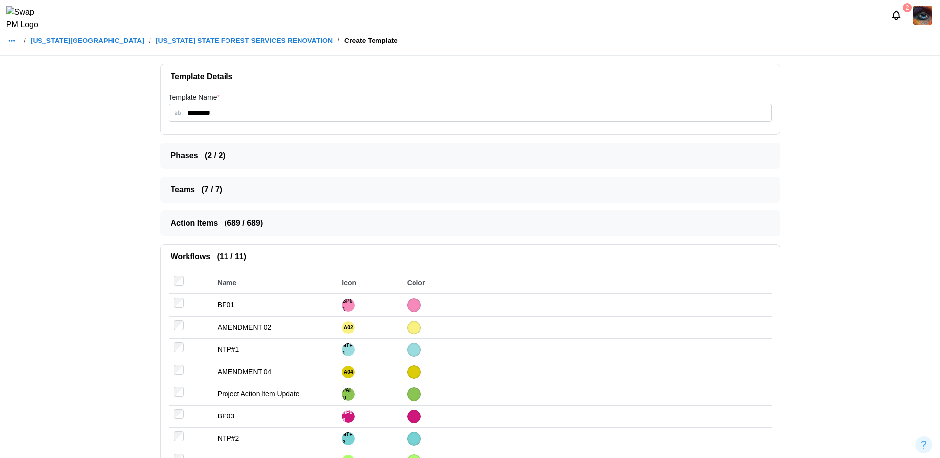
scroll to position [157, 0]
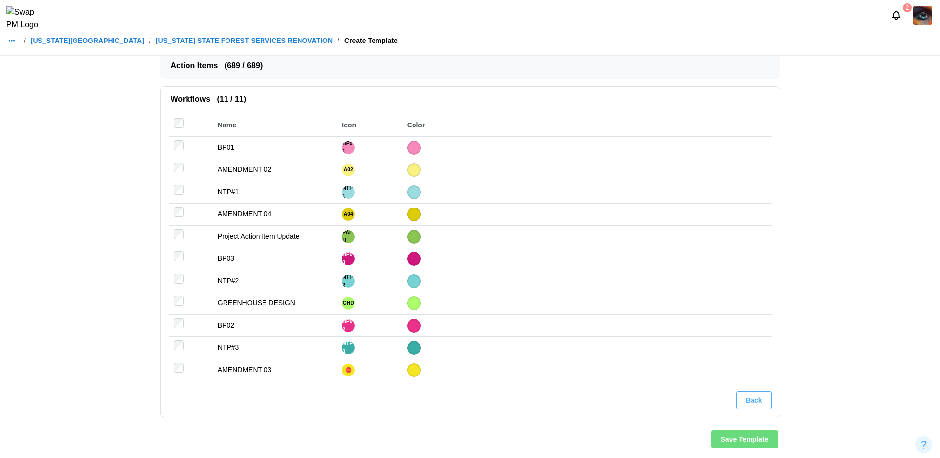
click at [741, 437] on span "Save Template" at bounding box center [745, 438] width 48 height 17
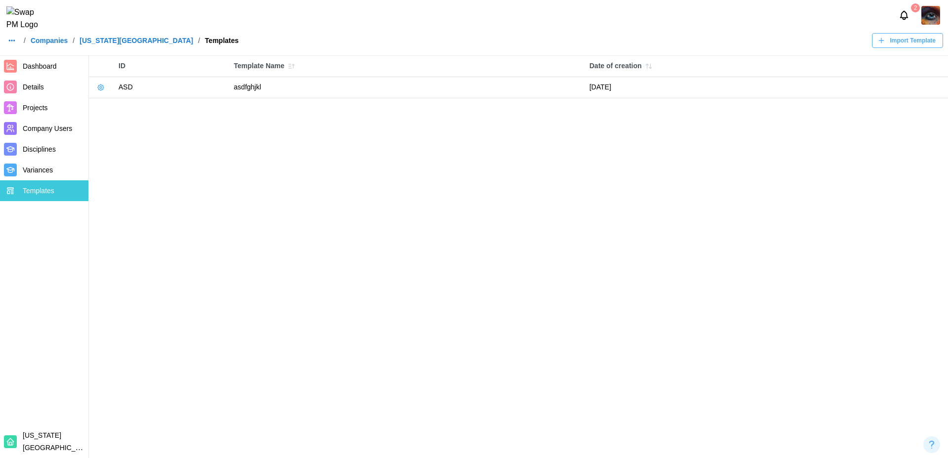
click at [100, 87] on icon "button" at bounding box center [101, 87] width 2 height 2
click at [135, 141] on div "Export Template" at bounding box center [139, 145] width 50 height 8
click at [98, 89] on icon "button" at bounding box center [101, 87] width 6 height 6
click at [135, 121] on button "Use template" at bounding box center [133, 127] width 74 height 18
click at [100, 89] on icon "button" at bounding box center [101, 87] width 8 height 8
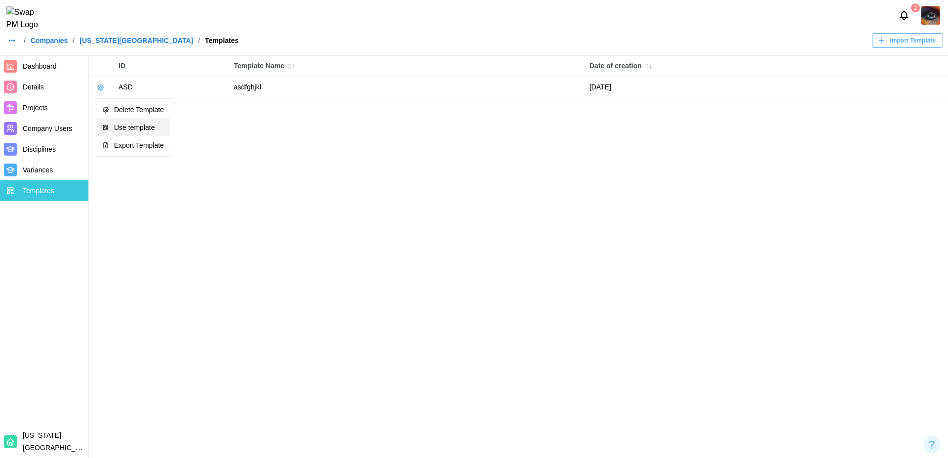
click at [137, 126] on div "Use template" at bounding box center [139, 127] width 50 height 8
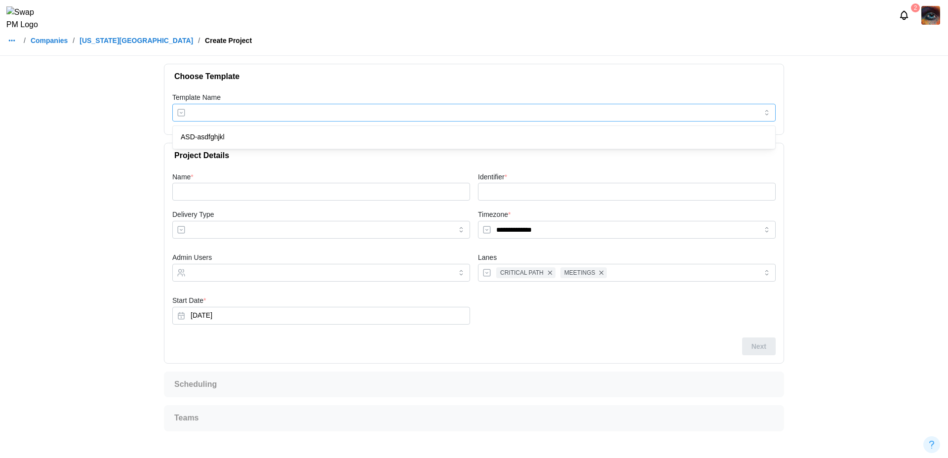
click at [241, 115] on input "Template Name" at bounding box center [473, 113] width 603 height 18
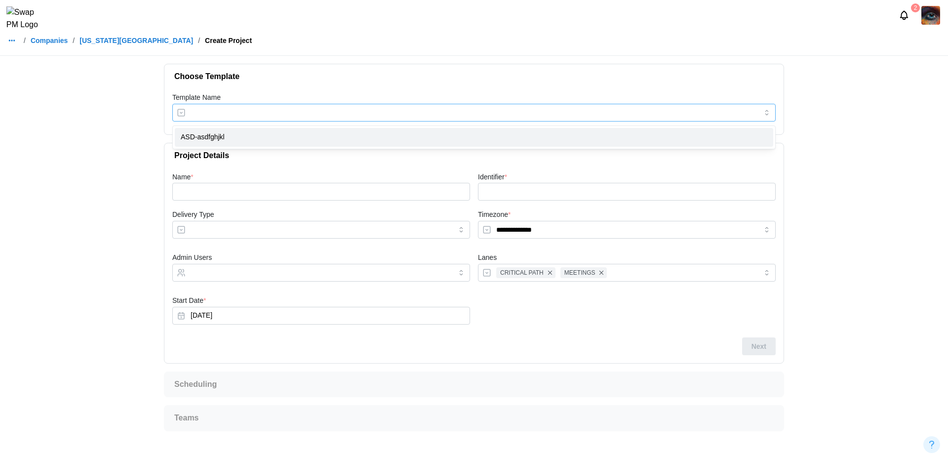
type input "**********"
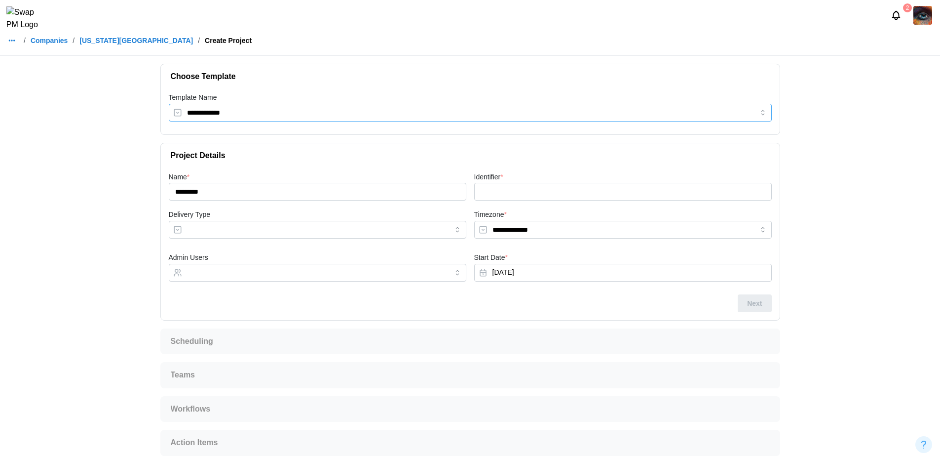
scroll to position [6, 0]
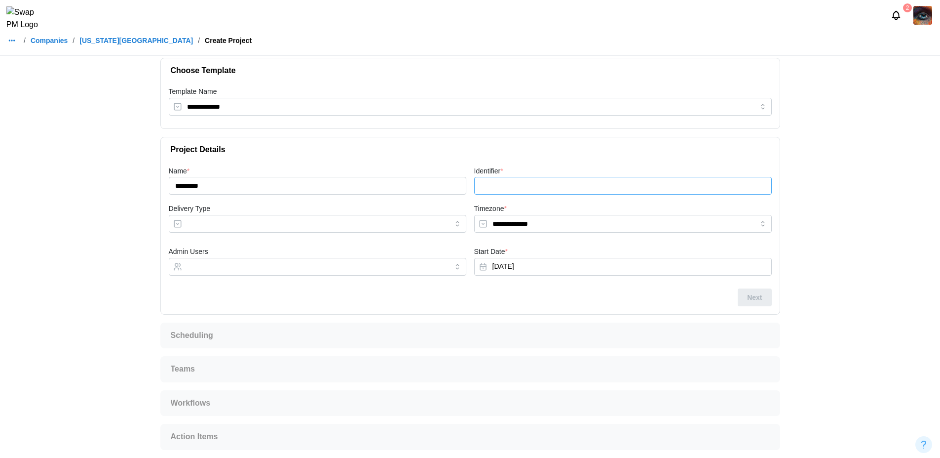
click at [522, 185] on input "Identifier *" at bounding box center [623, 186] width 298 height 18
type input "****"
click at [749, 299] on span "Next" at bounding box center [754, 297] width 15 height 17
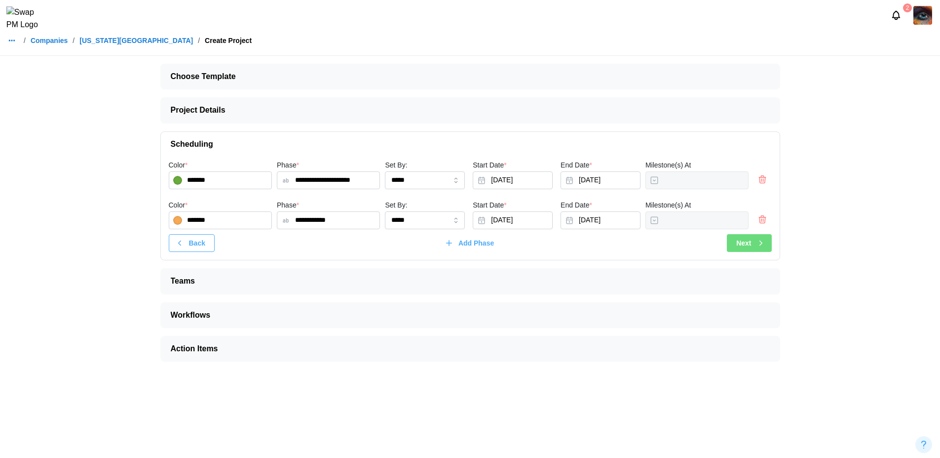
scroll to position [0, 0]
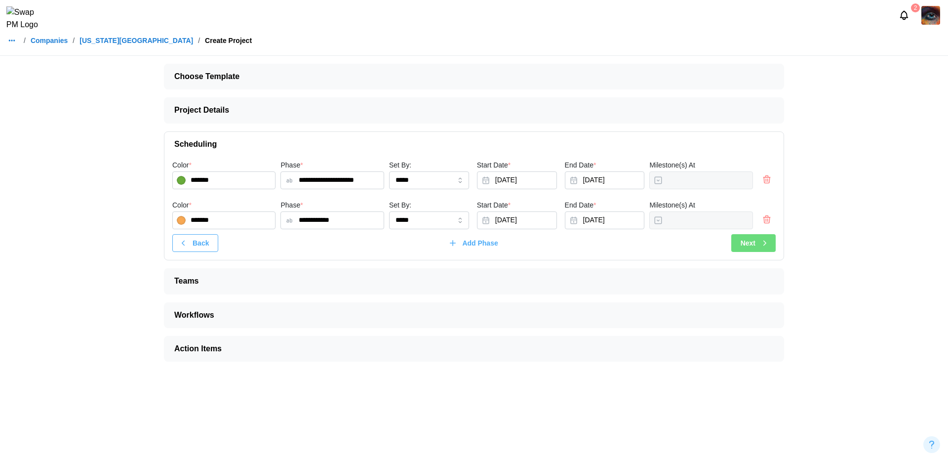
click at [758, 298] on div "**********" at bounding box center [474, 212] width 636 height 313
click at [626, 274] on span "Teams" at bounding box center [469, 281] width 591 height 25
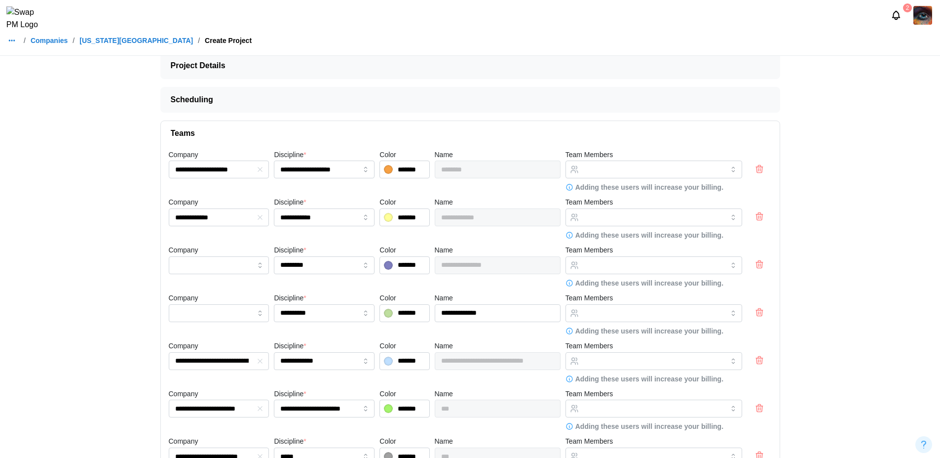
scroll to position [174, 0]
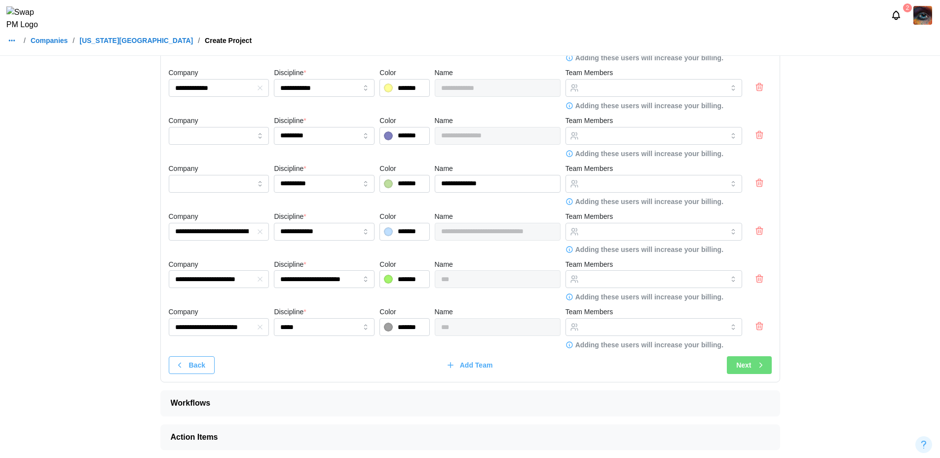
click at [508, 404] on span "Workflows" at bounding box center [466, 402] width 591 height 25
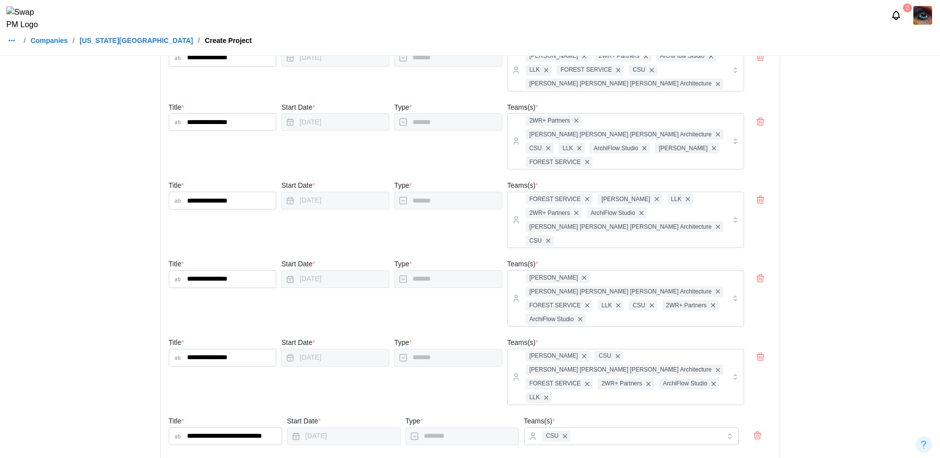
scroll to position [29285, 0]
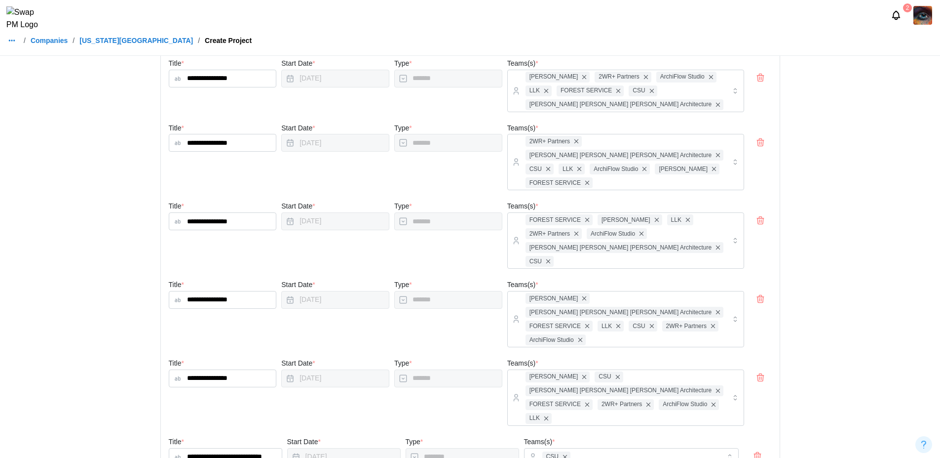
click at [47, 44] on link "Companies" at bounding box center [49, 40] width 37 height 7
click at [59, 44] on link "Companies" at bounding box center [49, 40] width 37 height 7
